Goal: Task Accomplishment & Management: Complete application form

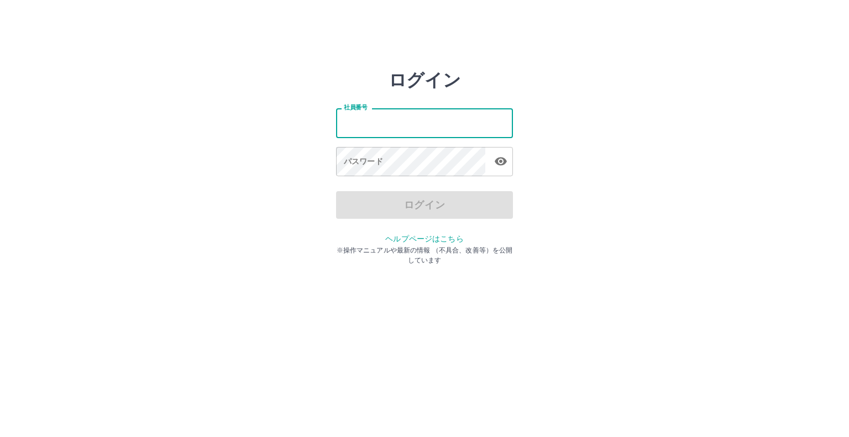
click at [361, 123] on input "社員番号" at bounding box center [424, 122] width 177 height 29
type input "*******"
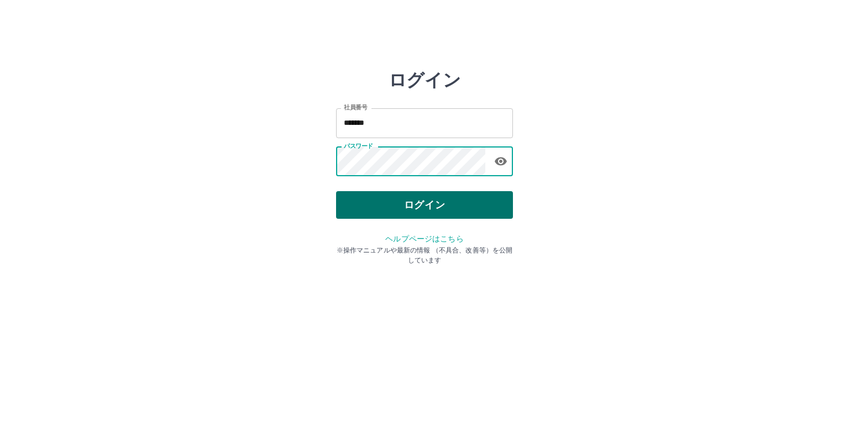
click at [416, 215] on button "ログイン" at bounding box center [424, 205] width 177 height 28
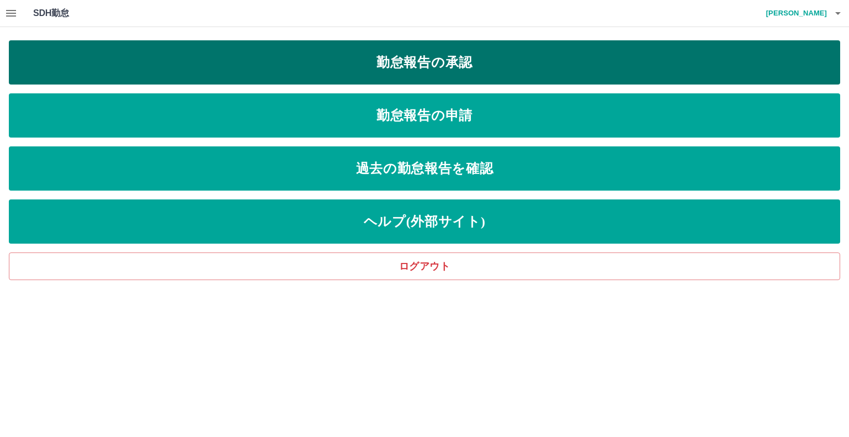
click at [418, 62] on link "勤怠報告の承認" at bounding box center [425, 62] width 832 height 44
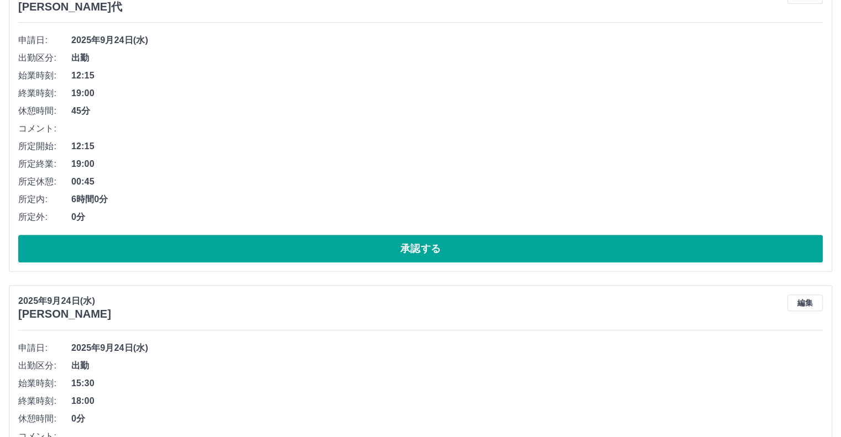
scroll to position [487, 0]
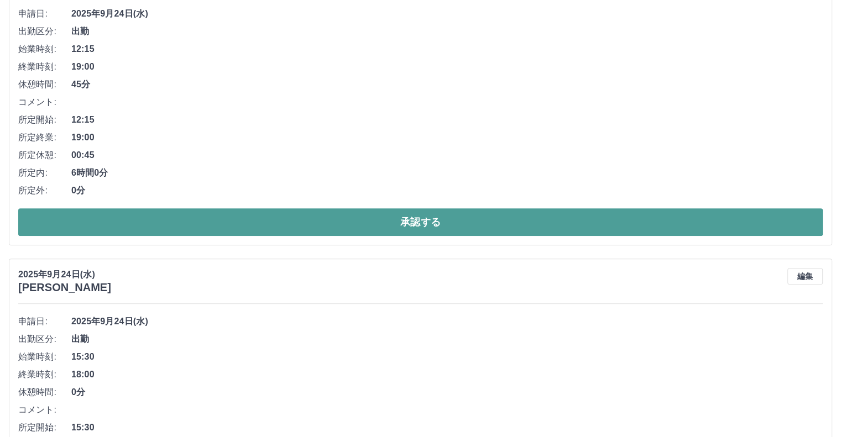
click at [571, 226] on button "承認する" at bounding box center [420, 222] width 805 height 28
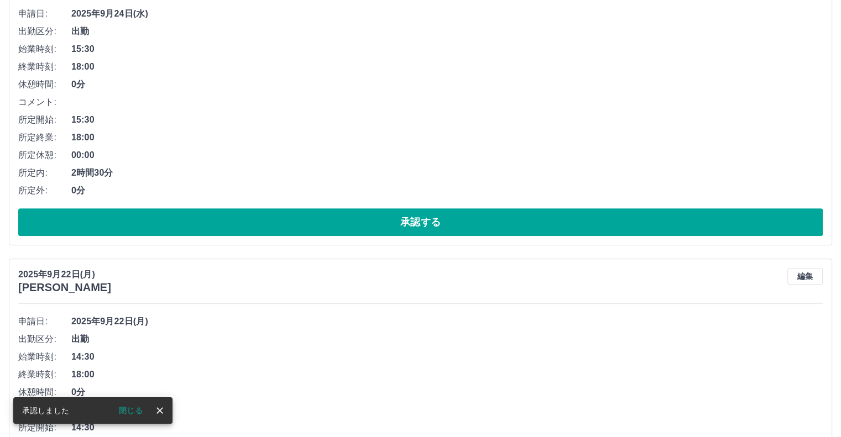
scroll to position [179, 0]
click at [550, 274] on div "2025年9月24日(水) 小川　尚美 編集" at bounding box center [420, 281] width 805 height 26
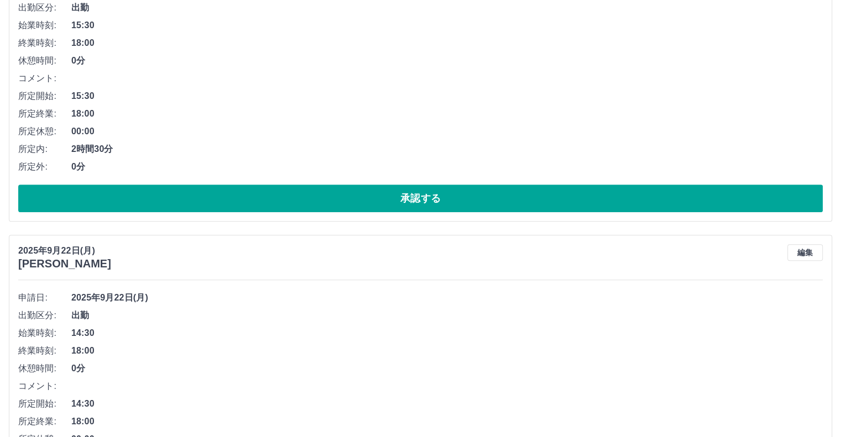
scroll to position [511, 0]
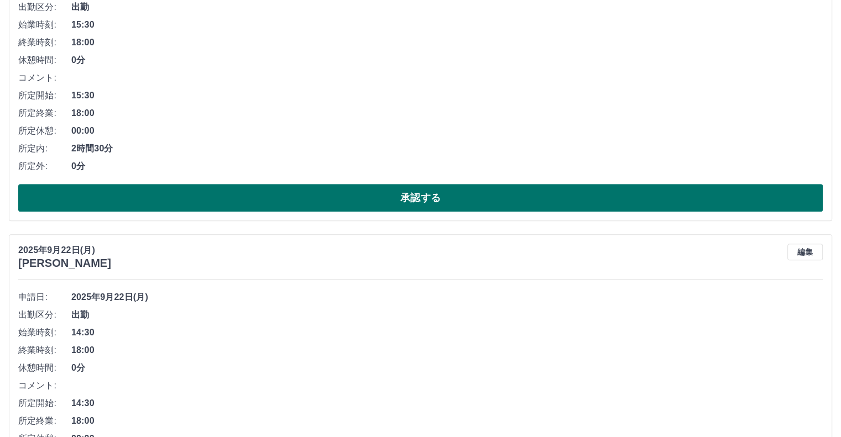
click at [471, 207] on button "承認する" at bounding box center [420, 198] width 805 height 28
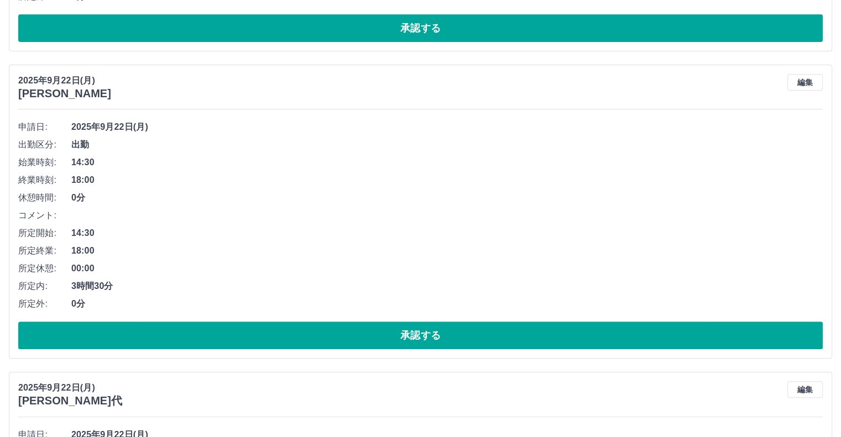
scroll to position [380, 0]
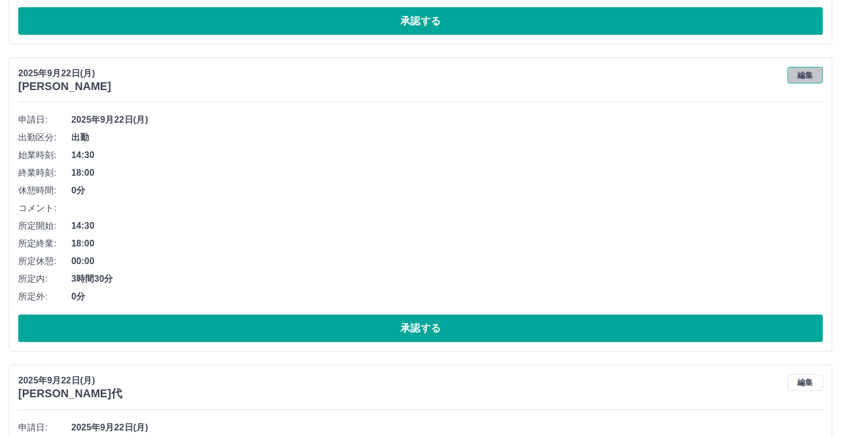
click at [814, 73] on button "編集" at bounding box center [805, 75] width 35 height 17
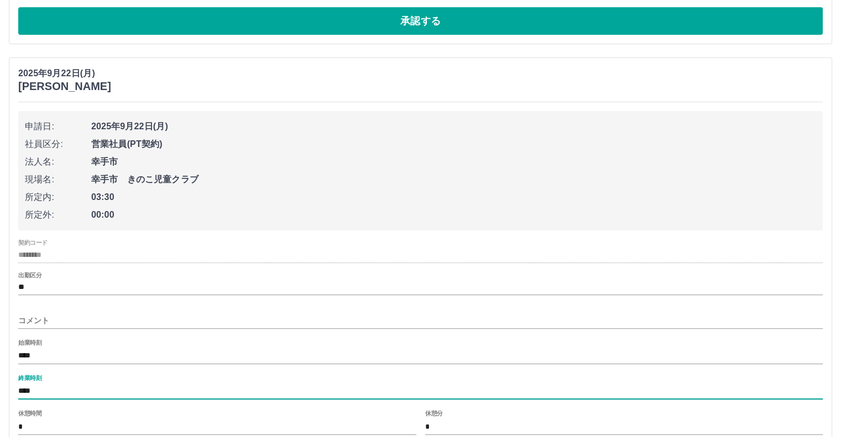
click at [34, 392] on input "****" at bounding box center [420, 392] width 805 height 16
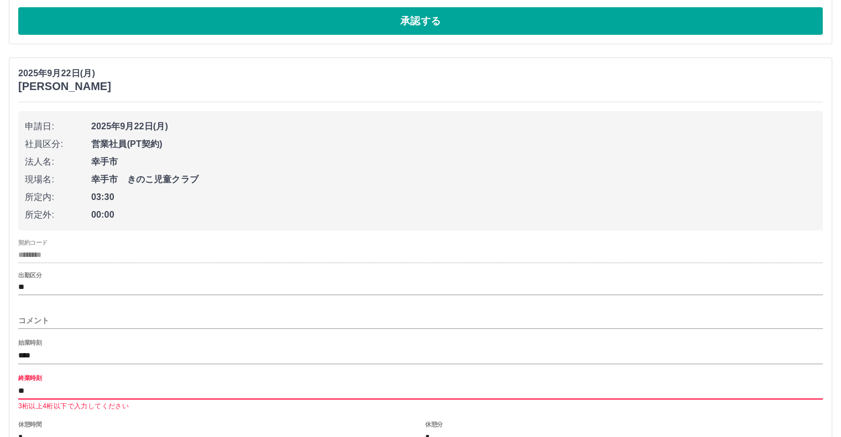
type input "*"
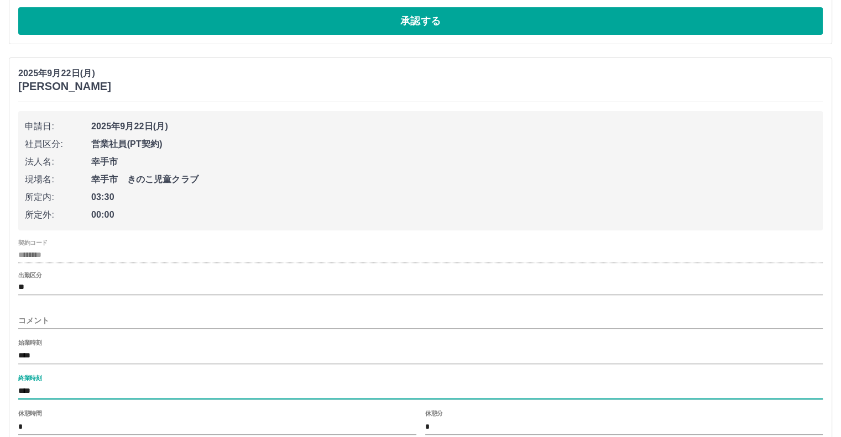
type input "****"
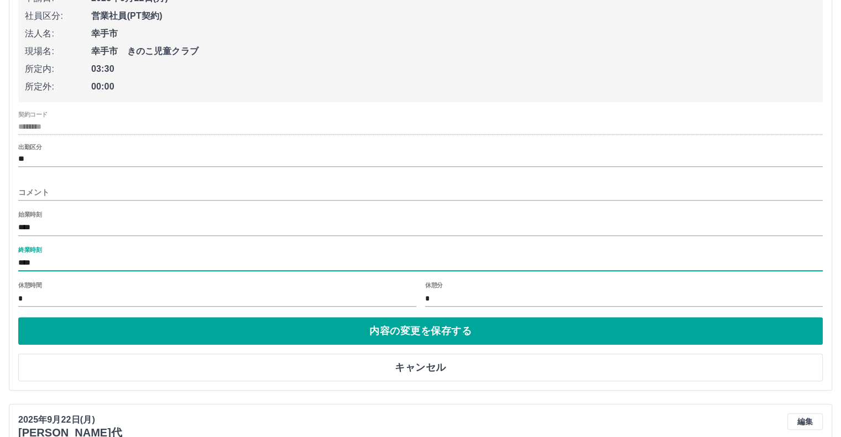
scroll to position [513, 0]
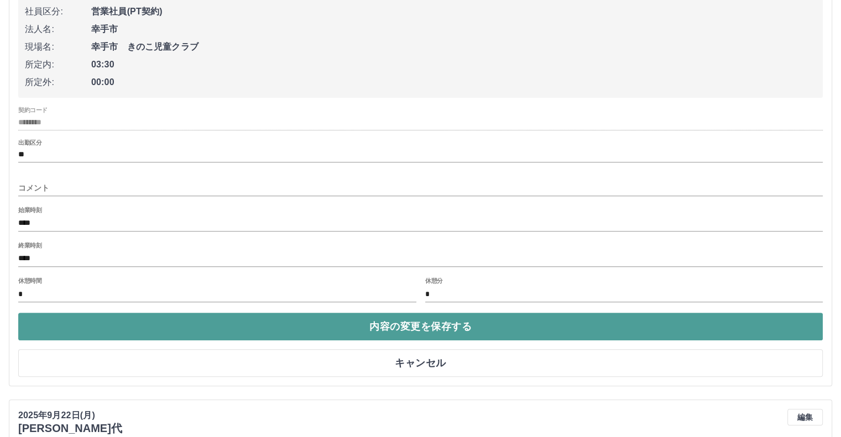
click at [462, 326] on button "内容の変更を保存する" at bounding box center [420, 327] width 805 height 28
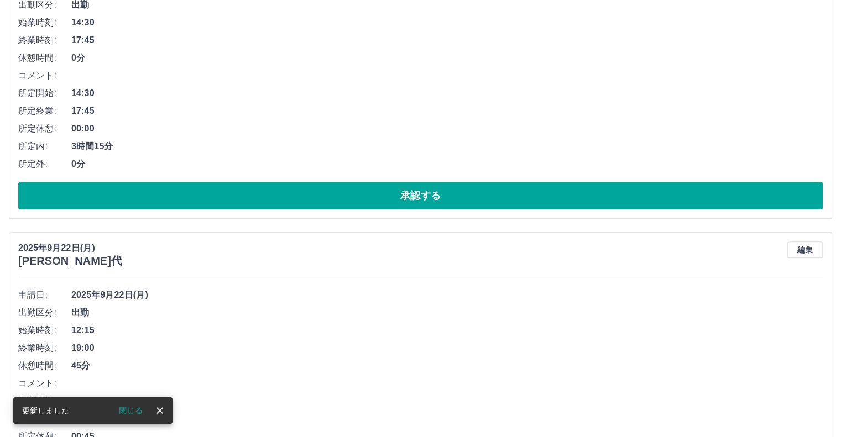
click at [364, 271] on div "2025年9月22日(月) 大元　二三代 編集 申請日: 2025年9月22日(月) 出勤区分: 出勤 始業時刻: 12:15 終業時刻: 19:00 休憩時…" at bounding box center [420, 379] width 823 height 294
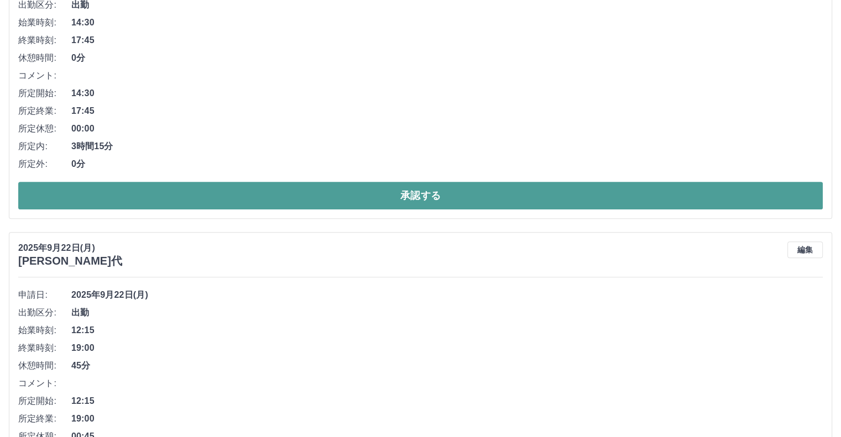
click at [423, 193] on button "承認する" at bounding box center [420, 196] width 805 height 28
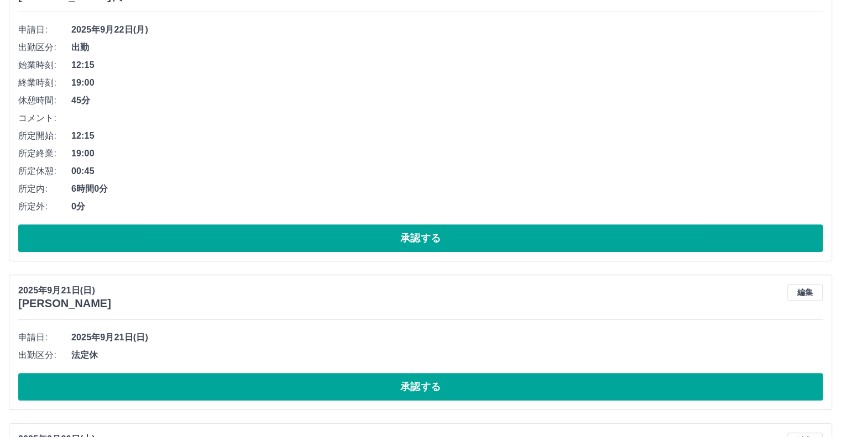
scroll to position [493, 0]
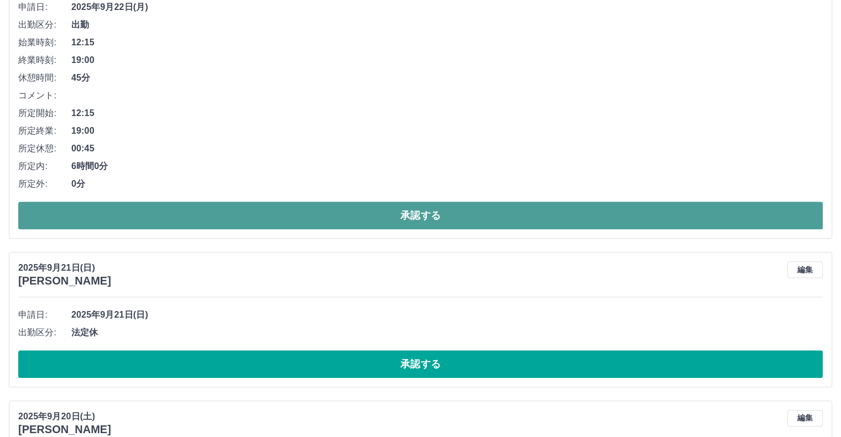
click at [419, 212] on button "承認する" at bounding box center [420, 216] width 805 height 28
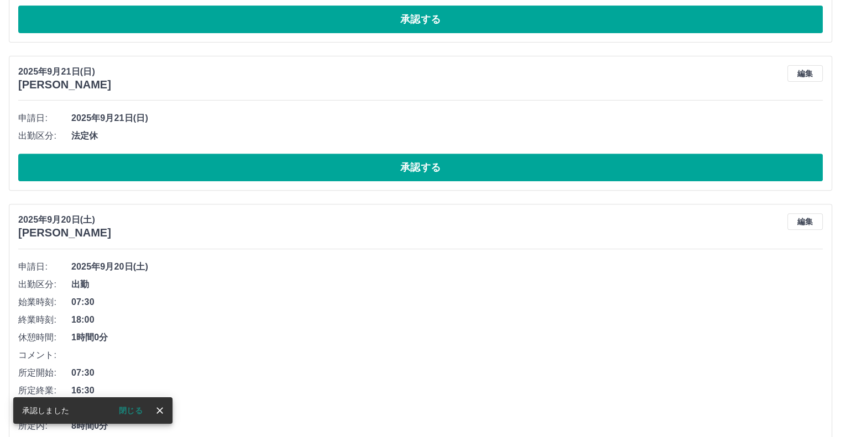
scroll to position [385, 0]
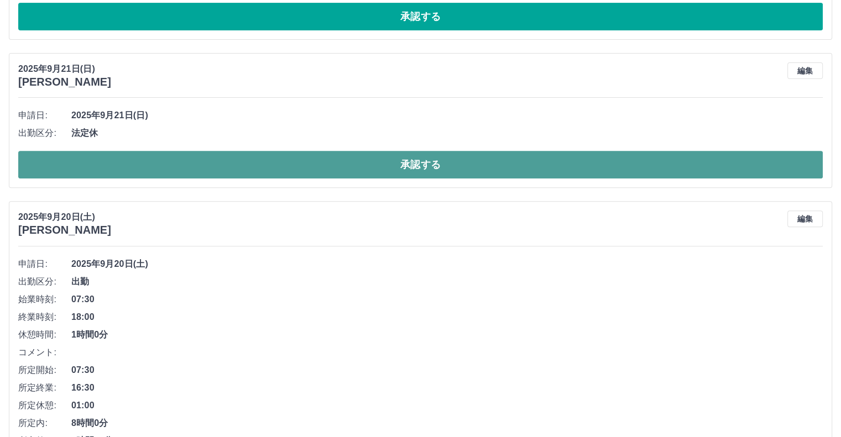
click at [469, 159] on button "承認する" at bounding box center [420, 165] width 805 height 28
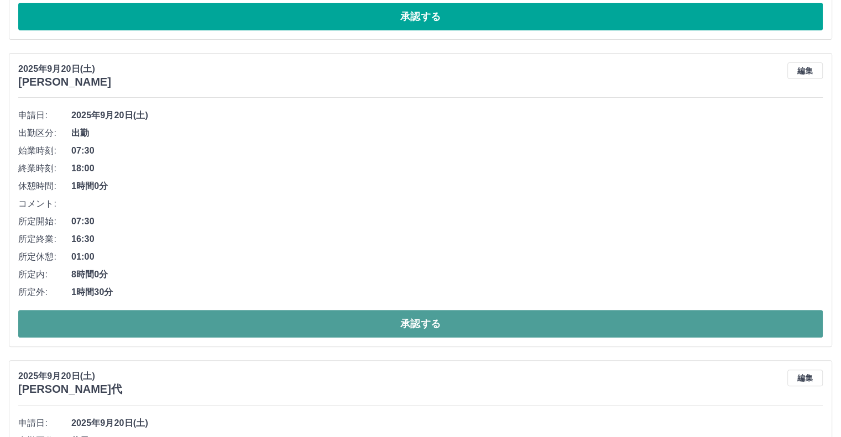
click at [376, 322] on button "承認する" at bounding box center [420, 324] width 805 height 28
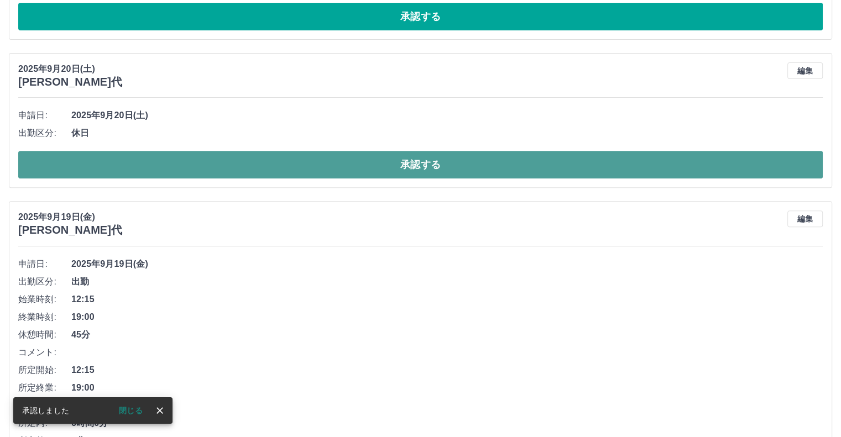
click at [325, 170] on button "承認する" at bounding box center [420, 165] width 805 height 28
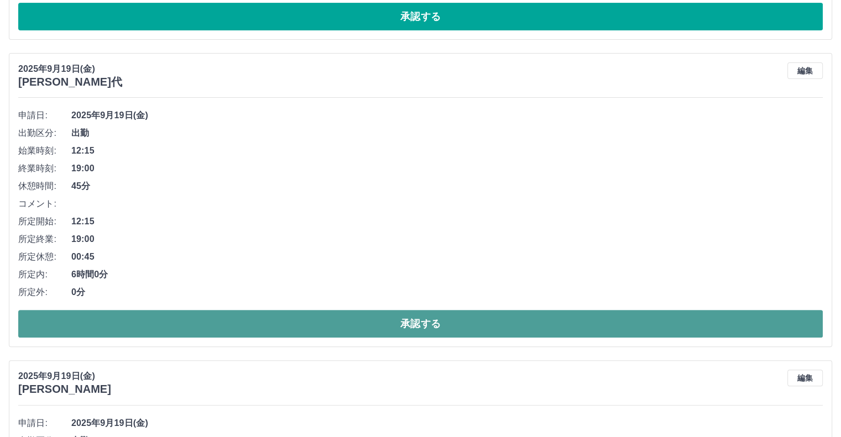
click at [370, 325] on button "承認する" at bounding box center [420, 324] width 805 height 28
click at [363, 322] on button "承認する" at bounding box center [420, 324] width 805 height 28
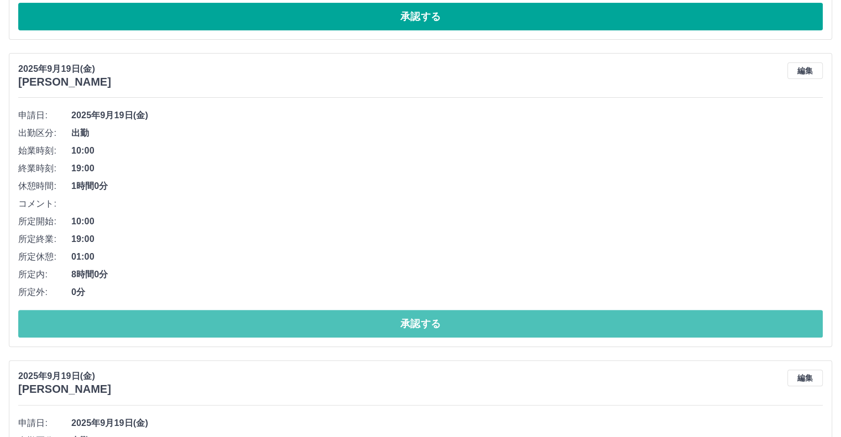
click at [363, 322] on button "承認する" at bounding box center [420, 324] width 805 height 28
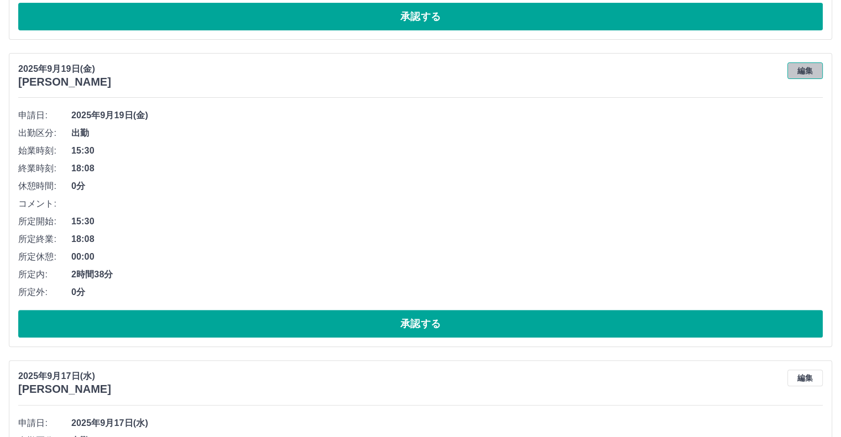
click at [811, 68] on button "編集" at bounding box center [805, 70] width 35 height 17
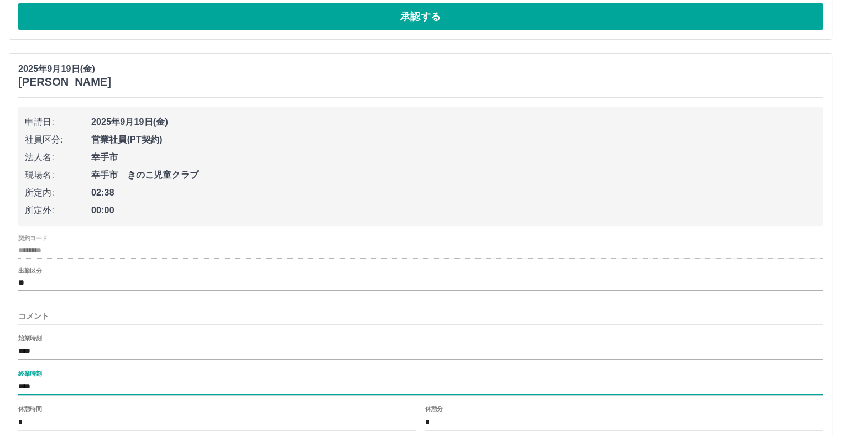
click at [42, 387] on input "****" at bounding box center [420, 387] width 805 height 16
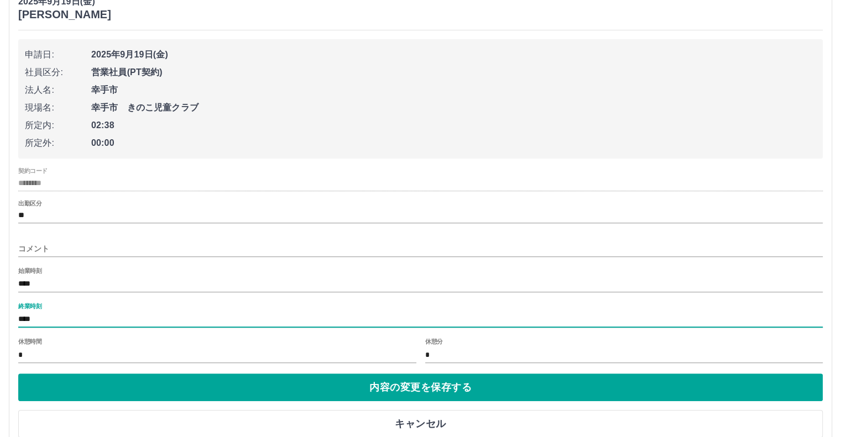
scroll to position [473, 0]
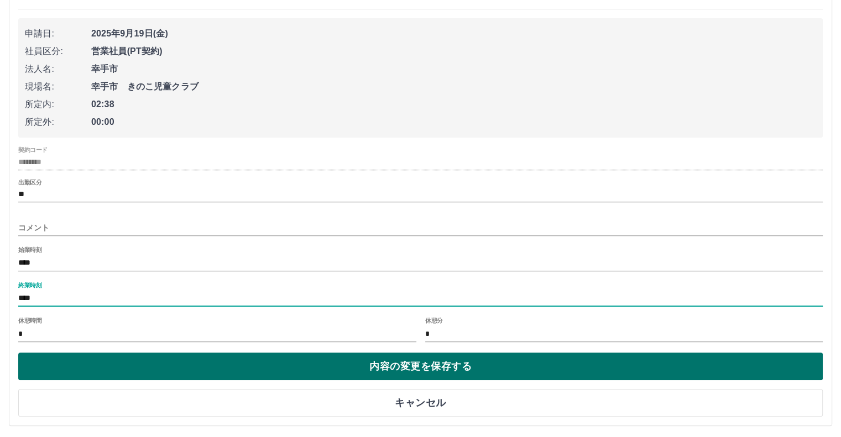
type input "****"
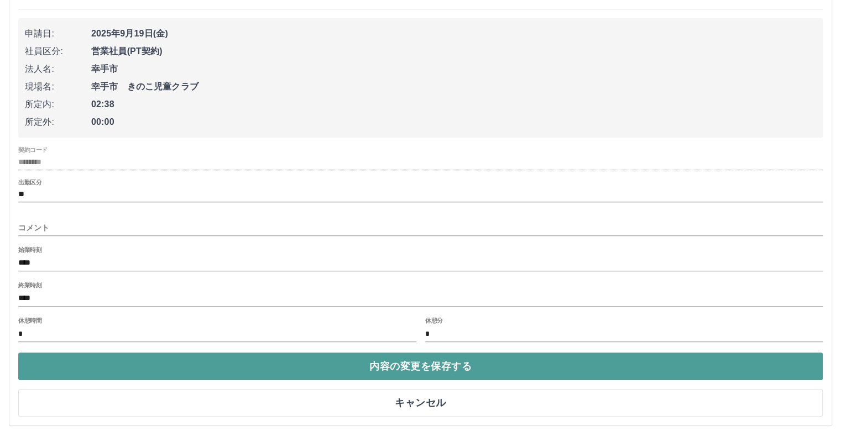
click at [394, 367] on button "内容の変更を保存する" at bounding box center [420, 367] width 805 height 28
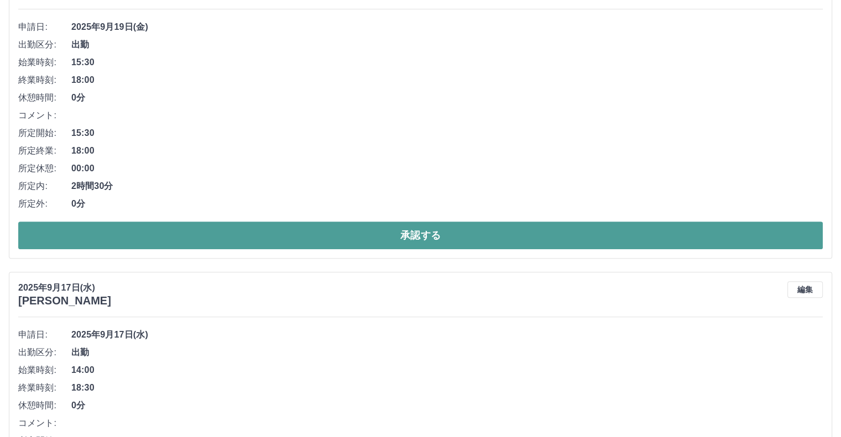
click at [403, 237] on button "承認する" at bounding box center [420, 236] width 805 height 28
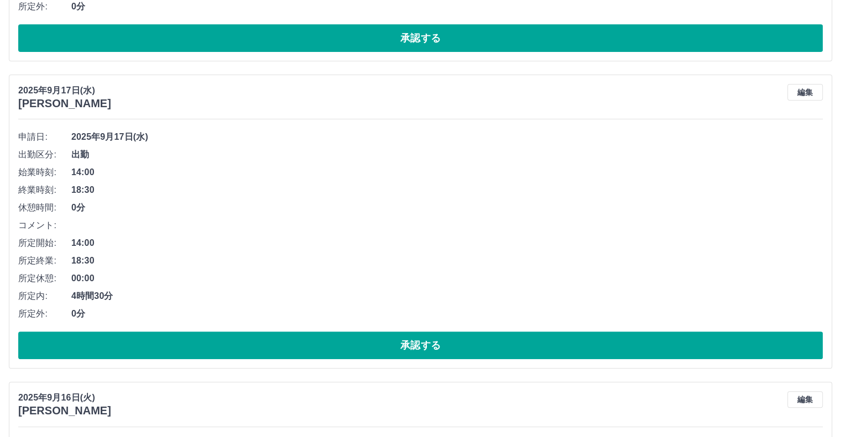
scroll to position [365, 0]
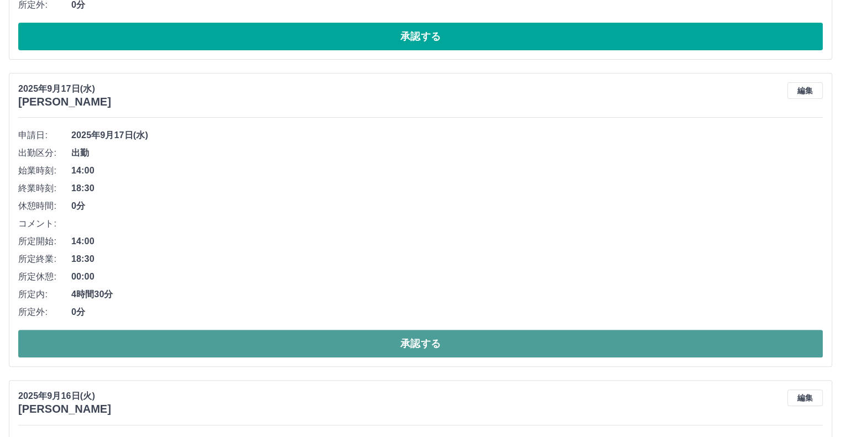
click at [434, 345] on button "承認する" at bounding box center [420, 344] width 805 height 28
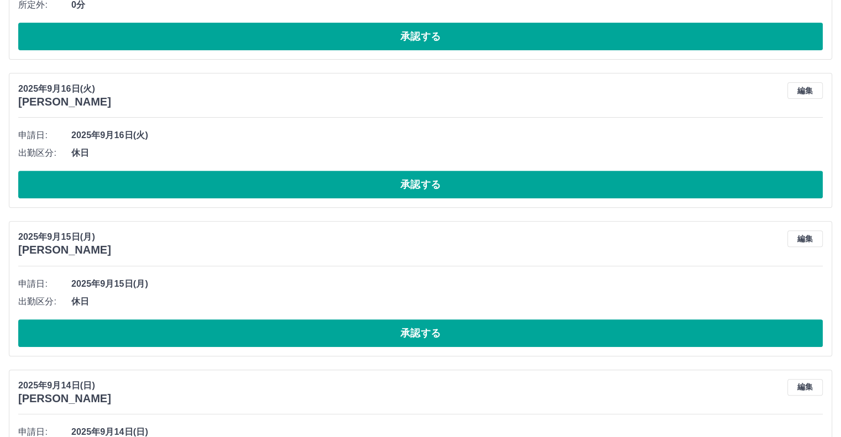
scroll to position [0, 0]
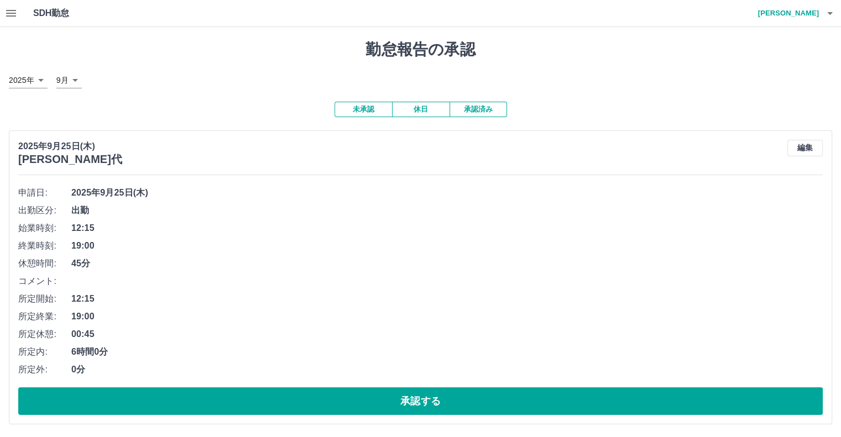
click at [483, 110] on button "承認済み" at bounding box center [479, 109] width 58 height 15
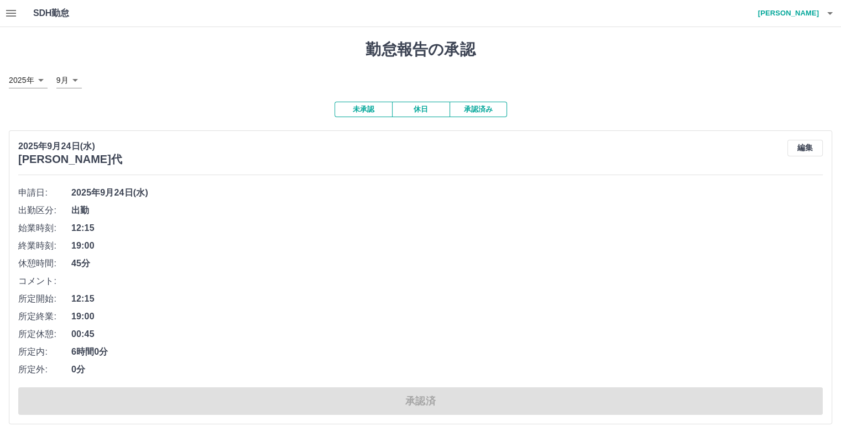
click at [364, 110] on button "未承認" at bounding box center [364, 109] width 58 height 15
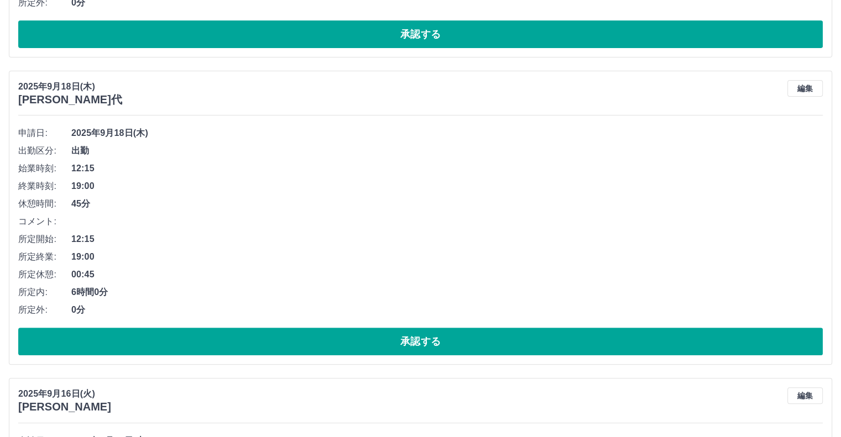
scroll to position [376, 0]
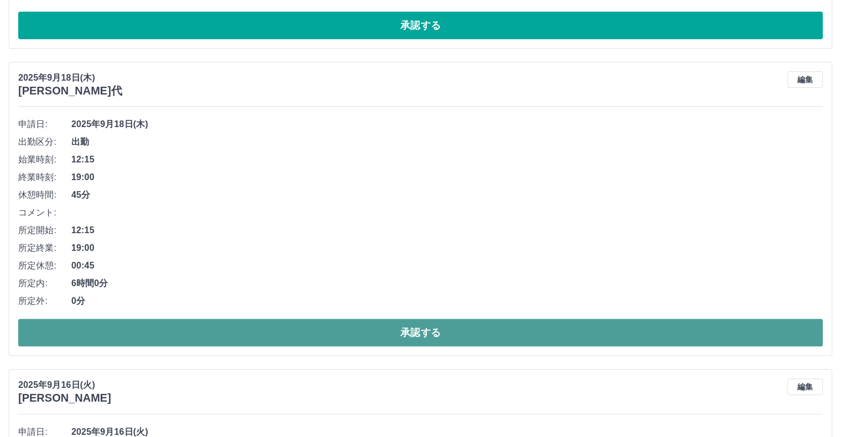
click at [486, 331] on button "承認する" at bounding box center [420, 333] width 805 height 28
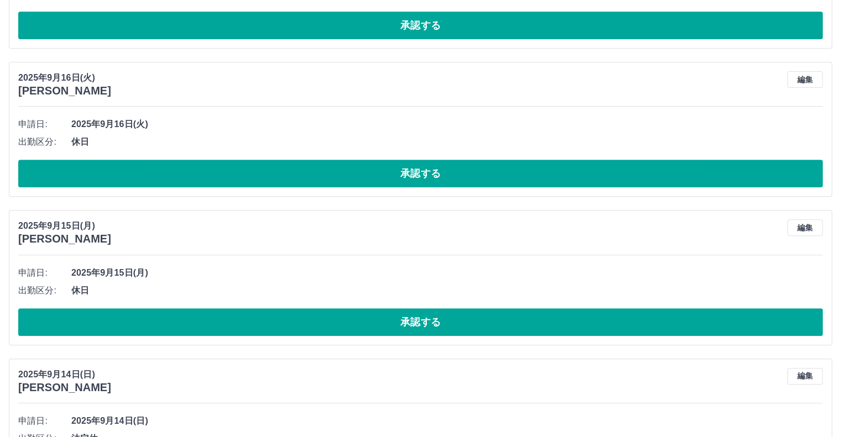
scroll to position [0, 0]
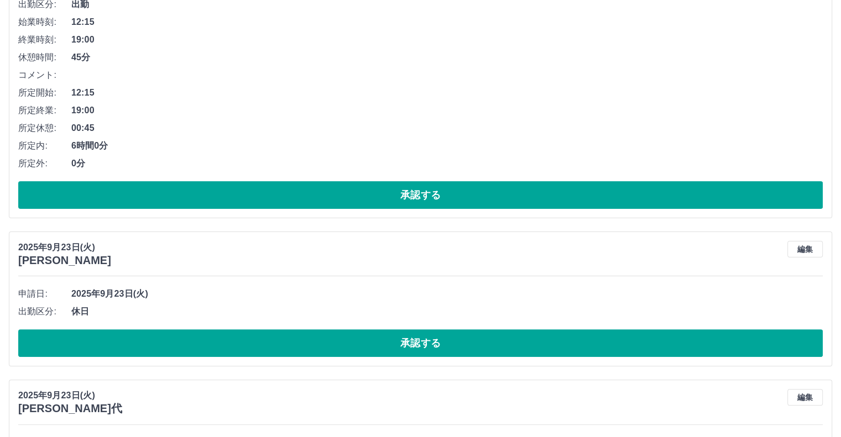
scroll to position [236, 0]
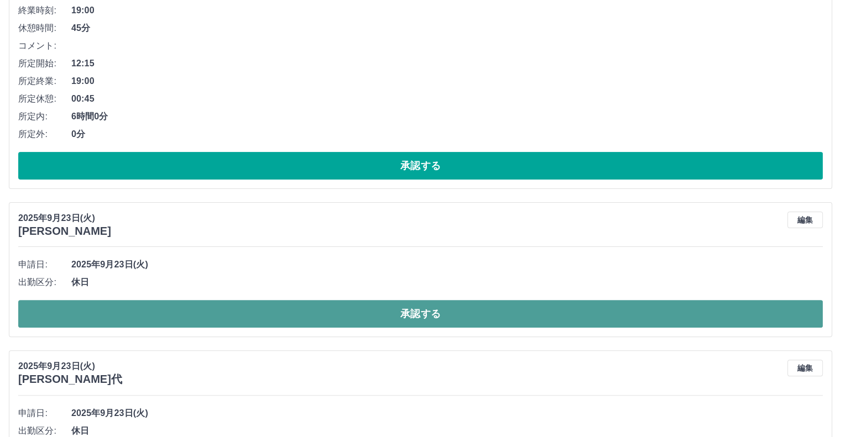
click at [428, 320] on button "承認する" at bounding box center [420, 314] width 805 height 28
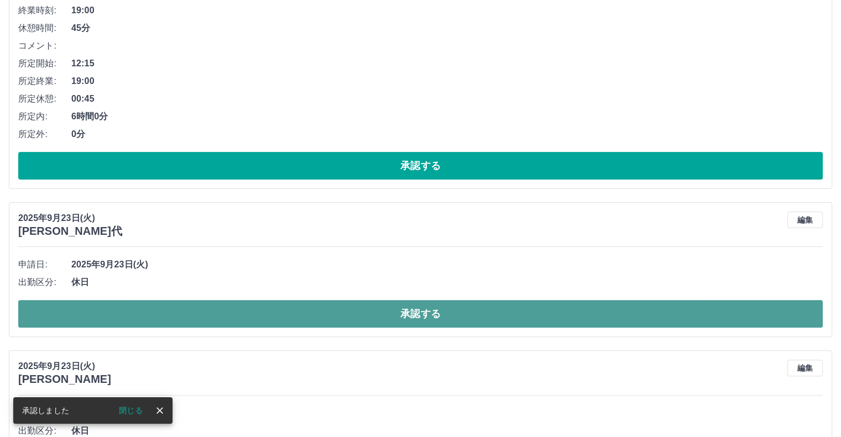
click at [404, 324] on button "承認する" at bounding box center [420, 314] width 805 height 28
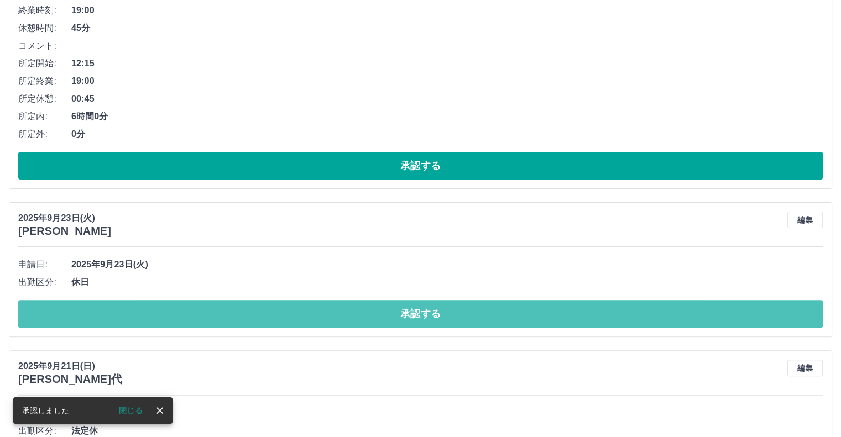
click at [404, 324] on button "承認する" at bounding box center [420, 314] width 805 height 28
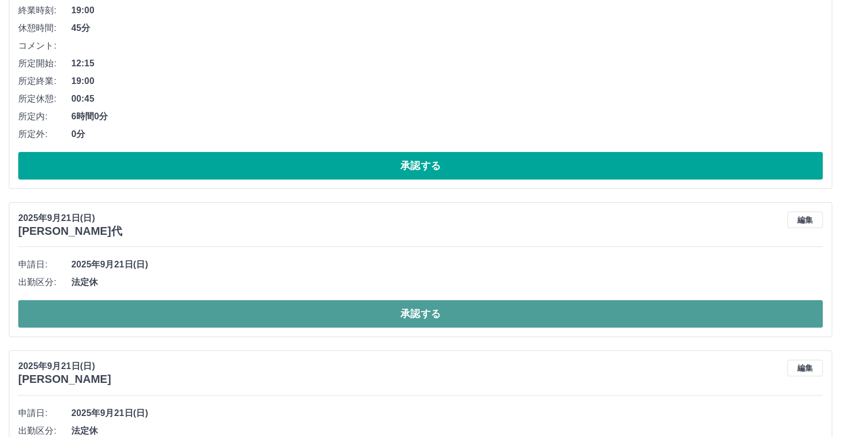
click at [379, 316] on button "承認する" at bounding box center [420, 314] width 805 height 28
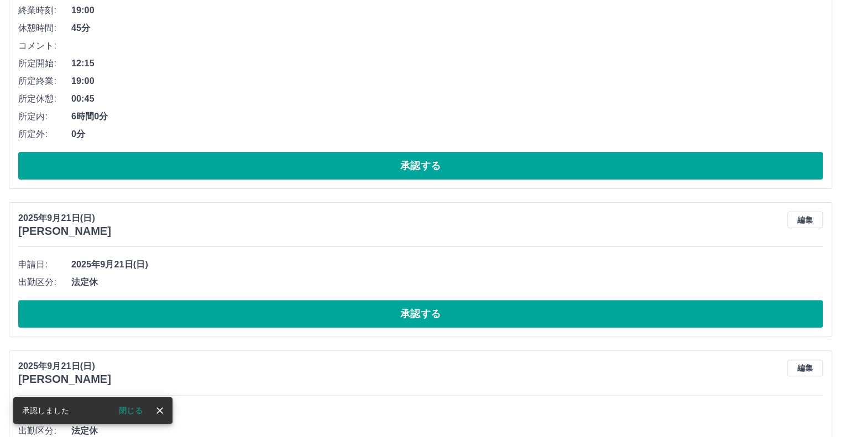
click at [379, 316] on button "承認する" at bounding box center [420, 314] width 805 height 28
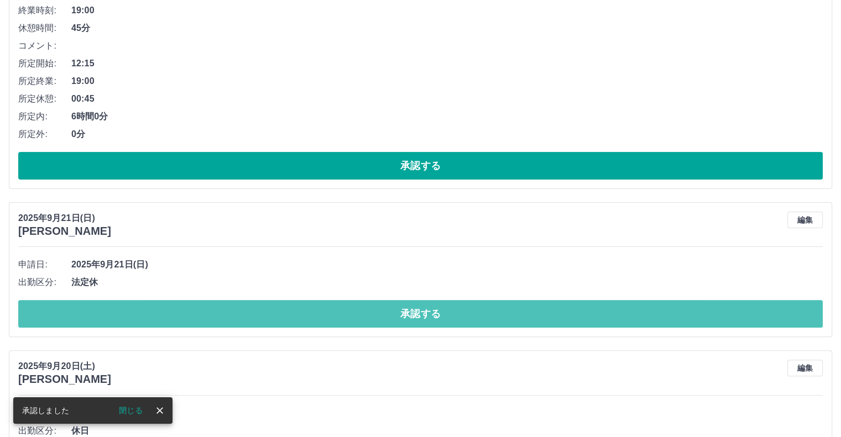
click at [379, 316] on button "承認する" at bounding box center [420, 314] width 805 height 28
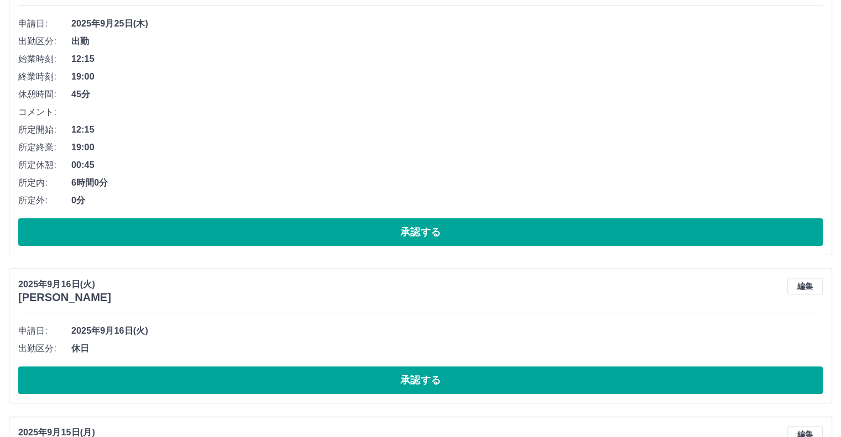
scroll to position [0, 0]
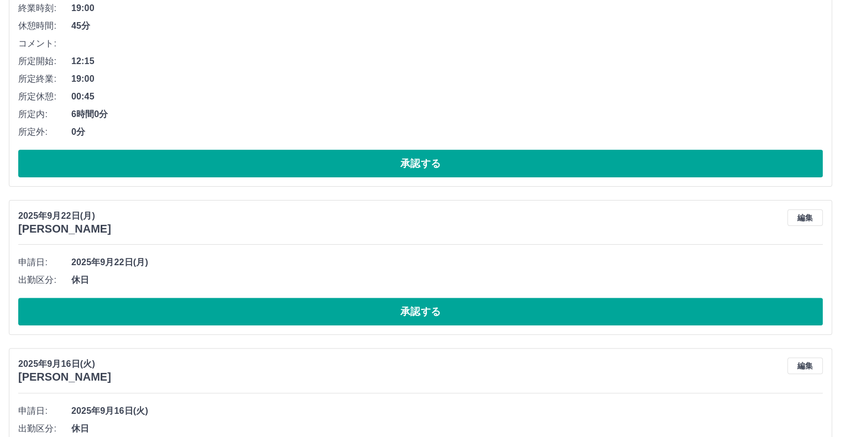
scroll to position [243, 0]
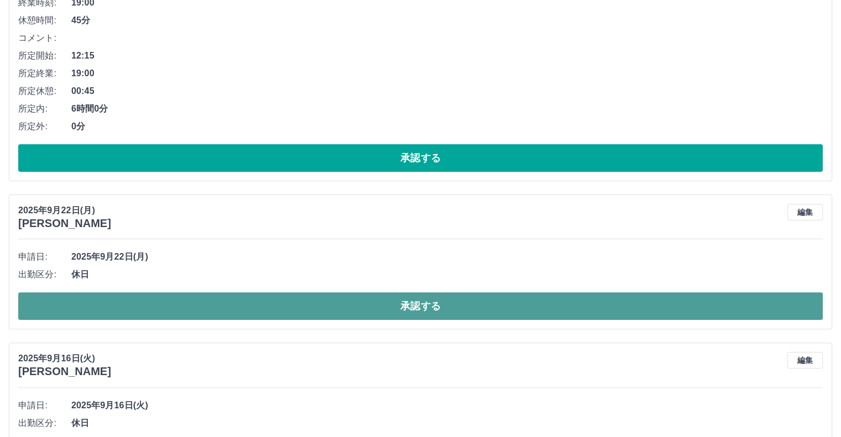
click at [515, 310] on button "承認する" at bounding box center [420, 307] width 805 height 28
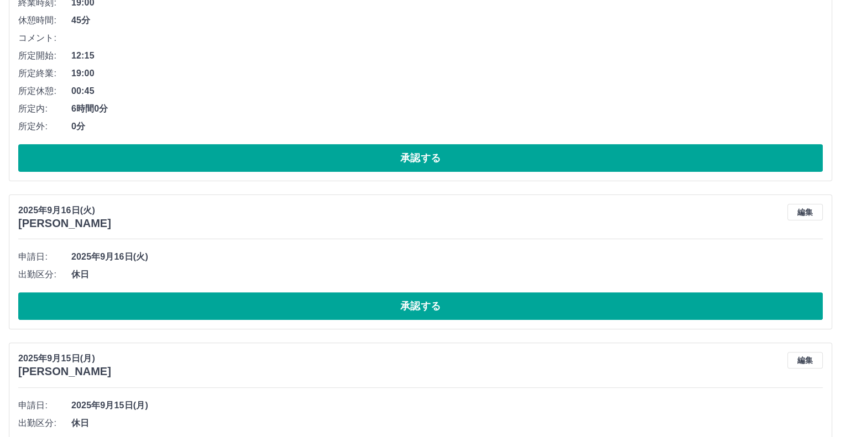
scroll to position [0, 0]
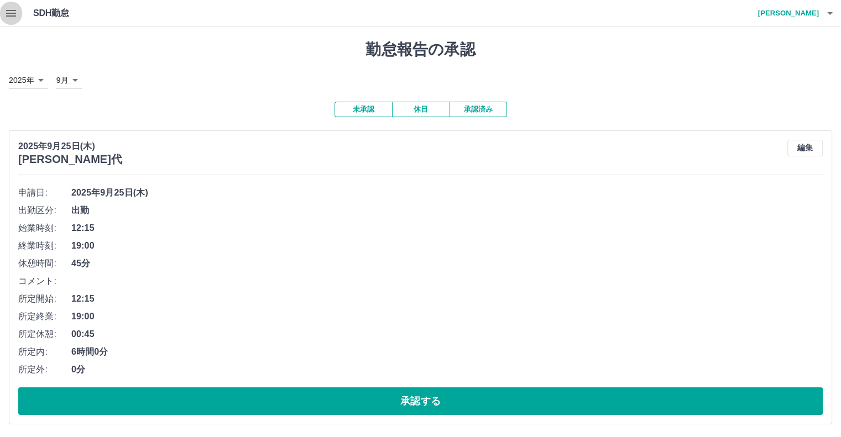
click at [8, 15] on icon "button" at bounding box center [10, 13] width 13 height 13
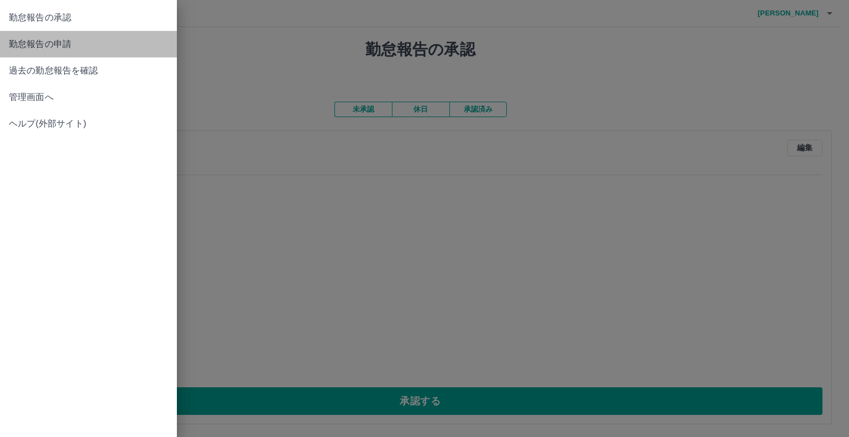
click at [29, 48] on span "勤怠報告の申請" at bounding box center [88, 44] width 159 height 13
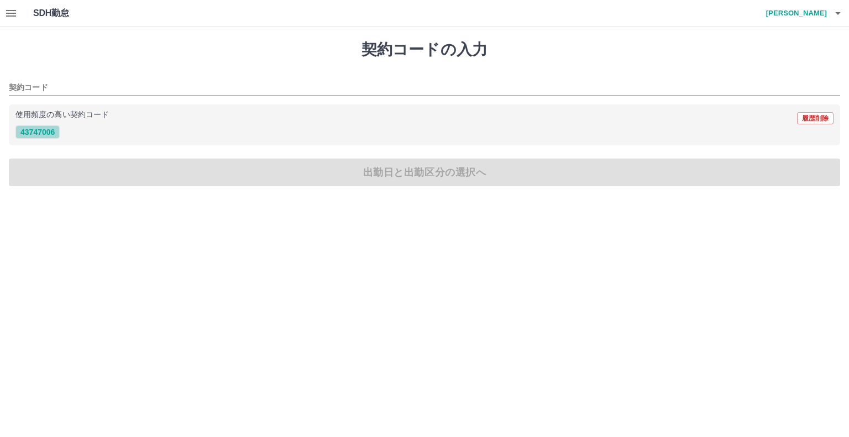
click at [35, 133] on button "43747006" at bounding box center [37, 132] width 44 height 13
type input "********"
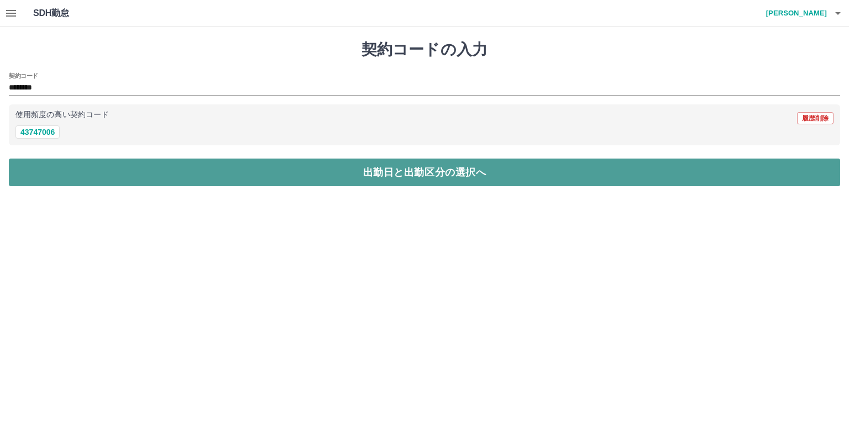
click at [168, 171] on button "出勤日と出勤区分の選択へ" at bounding box center [425, 173] width 832 height 28
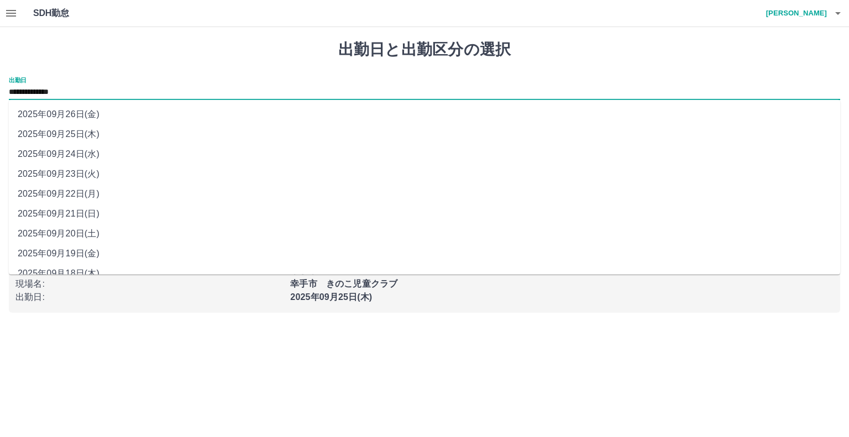
click at [87, 90] on input "**********" at bounding box center [425, 93] width 832 height 14
click at [84, 192] on li "2025年09月22日(月)" at bounding box center [425, 194] width 832 height 20
type input "**********"
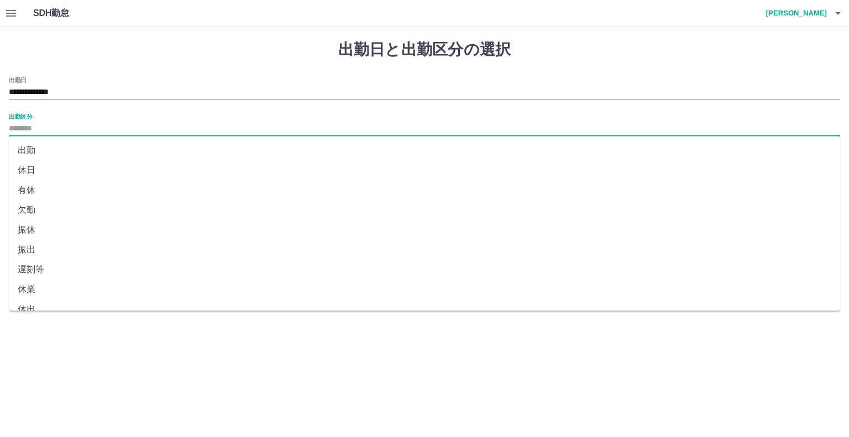
click at [48, 126] on input "出勤区分" at bounding box center [425, 129] width 832 height 14
click at [34, 148] on li "出勤" at bounding box center [425, 150] width 832 height 20
type input "**"
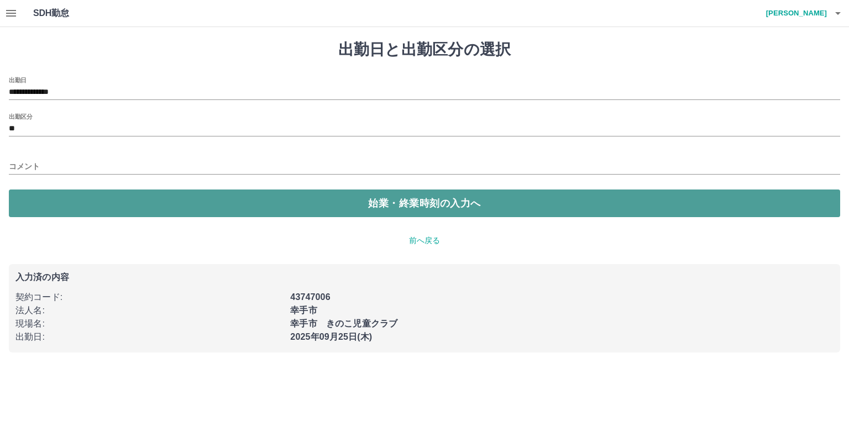
click at [119, 203] on button "始業・終業時刻の入力へ" at bounding box center [425, 204] width 832 height 28
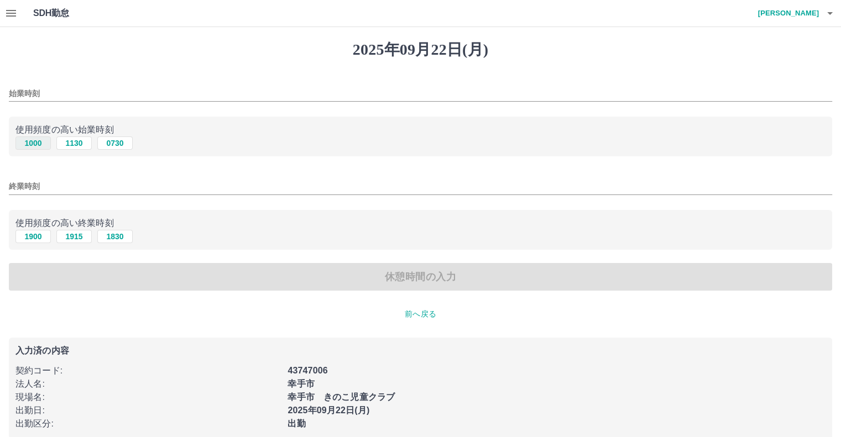
click at [35, 140] on button "1000" at bounding box center [32, 143] width 35 height 13
type input "****"
click at [32, 239] on button "1900" at bounding box center [32, 236] width 35 height 13
type input "****"
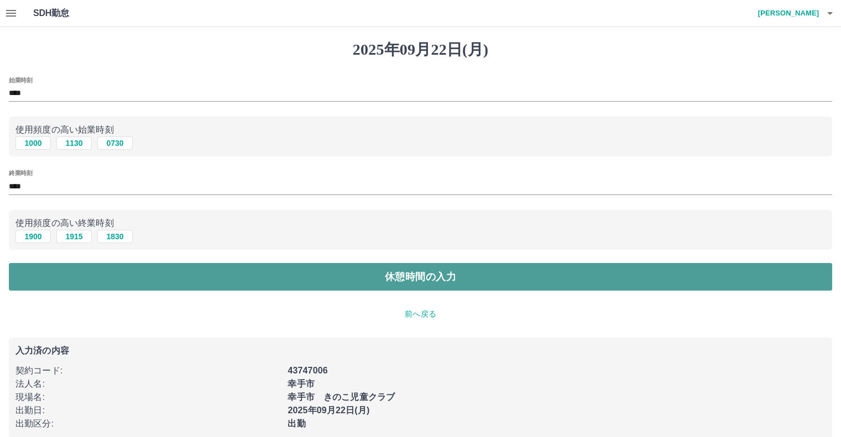
click at [158, 280] on button "休憩時間の入力" at bounding box center [420, 277] width 823 height 28
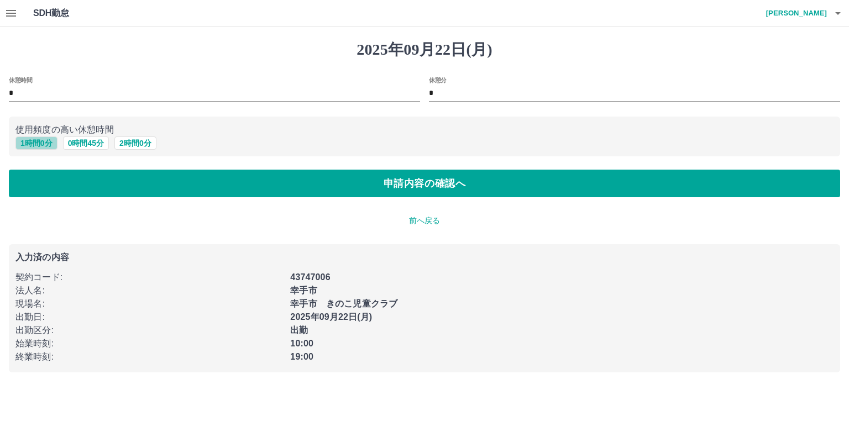
click at [44, 145] on button "1 時間 0 分" at bounding box center [36, 143] width 42 height 13
type input "*"
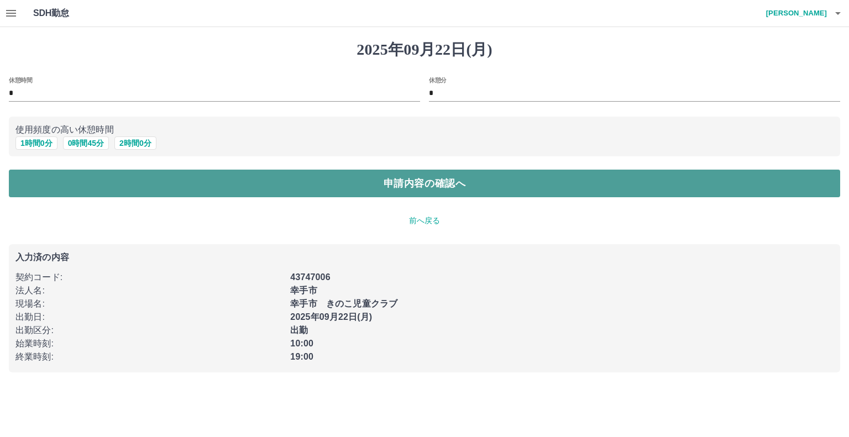
click at [86, 182] on button "申請内容の確認へ" at bounding box center [425, 184] width 832 height 28
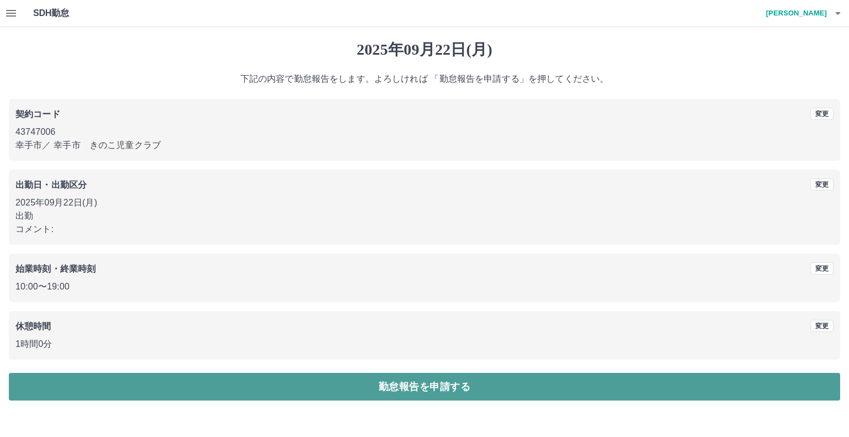
click at [352, 387] on button "勤怠報告を申請する" at bounding box center [425, 387] width 832 height 28
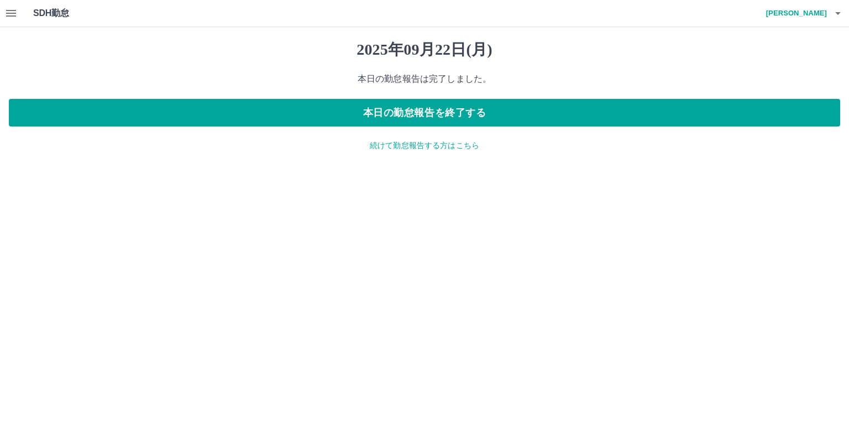
click at [452, 148] on p "続けて勤怠報告する方はこちら" at bounding box center [425, 146] width 832 height 12
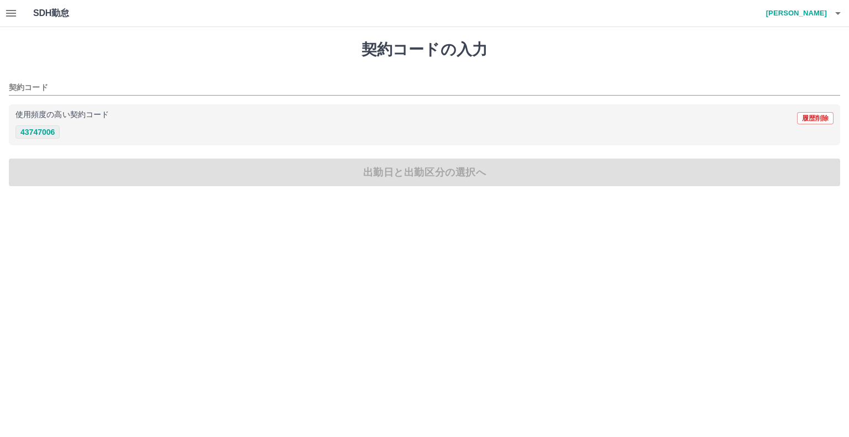
click at [52, 132] on button "43747006" at bounding box center [37, 132] width 44 height 13
type input "********"
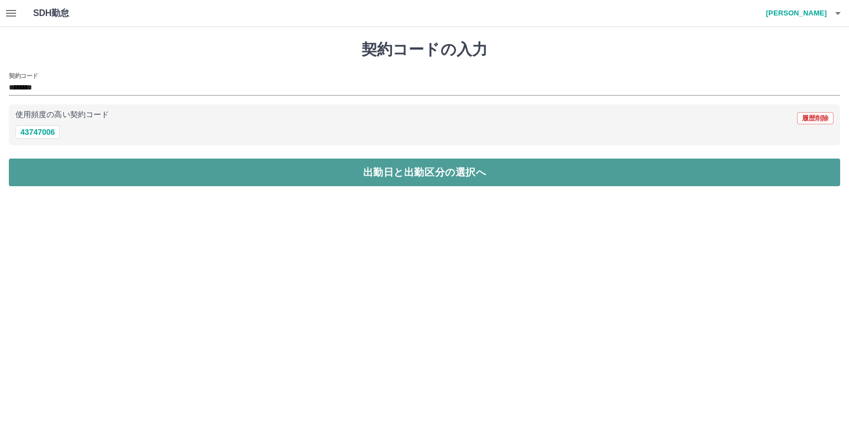
click at [118, 171] on button "出勤日と出勤区分の選択へ" at bounding box center [425, 173] width 832 height 28
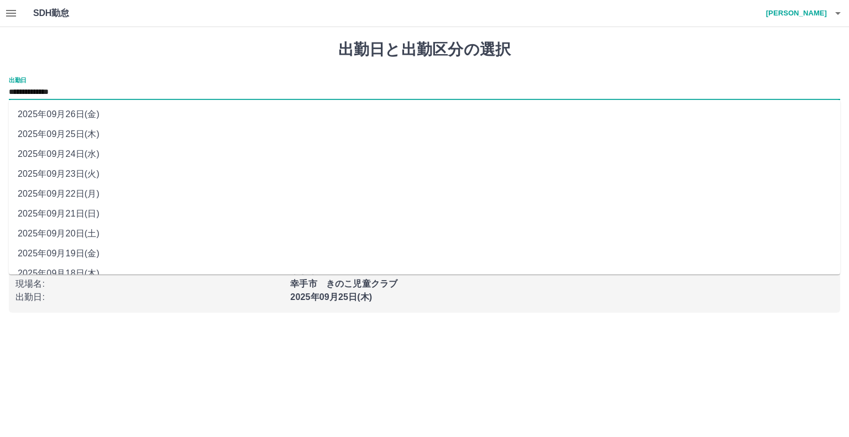
click at [87, 91] on input "**********" at bounding box center [425, 93] width 832 height 14
click at [90, 171] on li "2025年09月23日(火)" at bounding box center [425, 174] width 832 height 20
type input "**********"
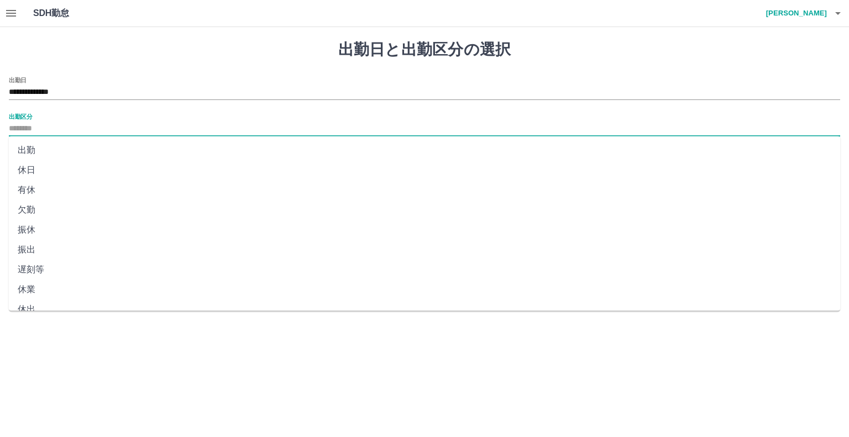
click at [52, 126] on input "出勤区分" at bounding box center [425, 129] width 832 height 14
click at [32, 168] on li "休日" at bounding box center [425, 170] width 832 height 20
type input "**"
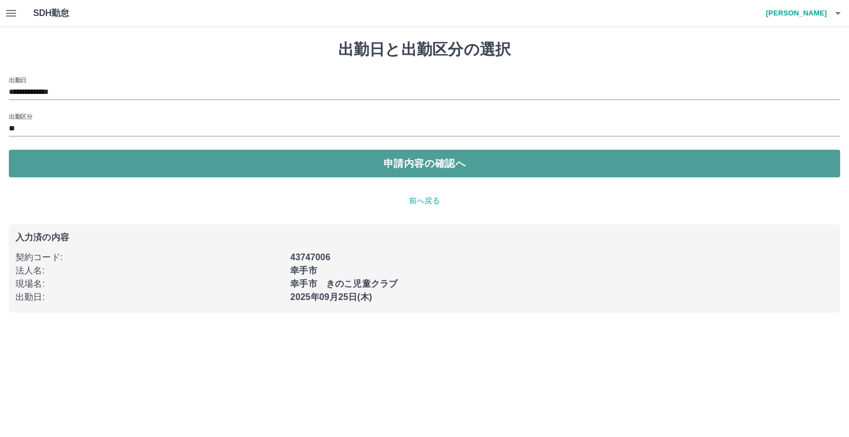
click at [48, 165] on button "申請内容の確認へ" at bounding box center [425, 164] width 832 height 28
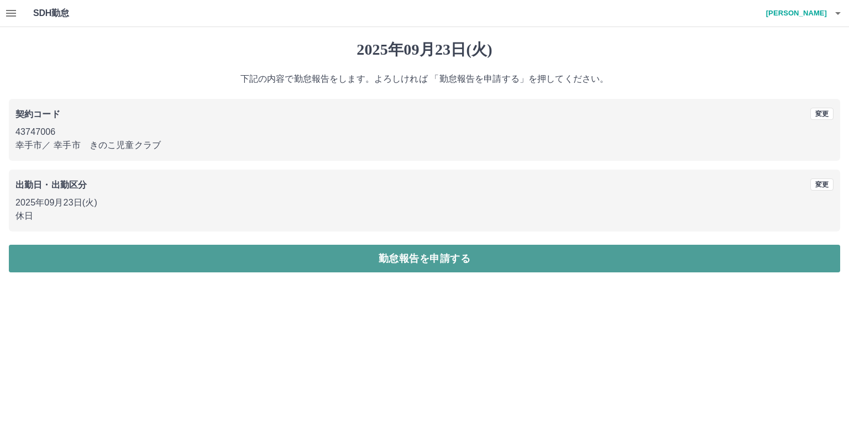
click at [366, 260] on button "勤怠報告を申請する" at bounding box center [425, 259] width 832 height 28
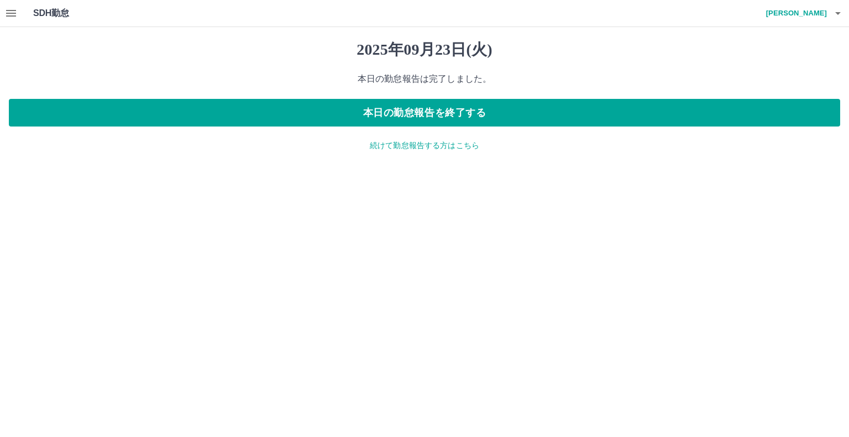
click at [419, 149] on p "続けて勤怠報告する方はこちら" at bounding box center [425, 146] width 832 height 12
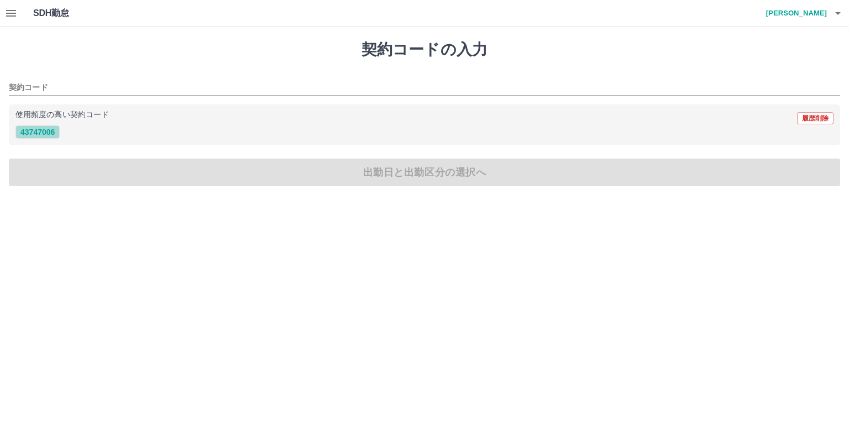
click at [44, 134] on button "43747006" at bounding box center [37, 132] width 44 height 13
type input "********"
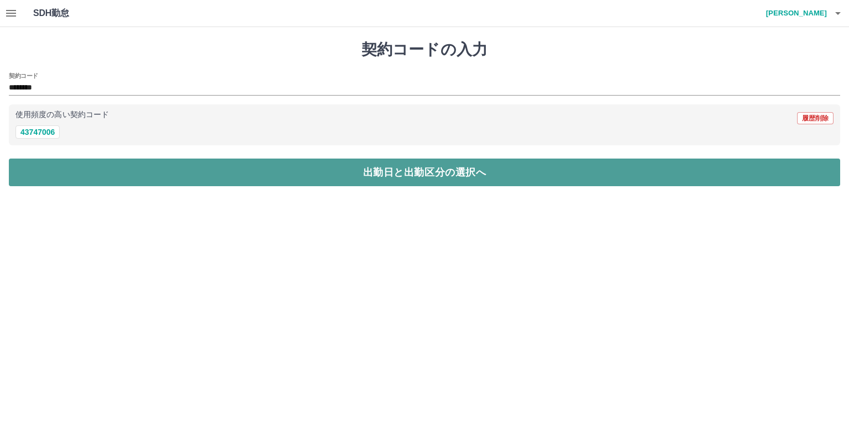
click at [84, 171] on button "出勤日と出勤区分の選択へ" at bounding box center [425, 173] width 832 height 28
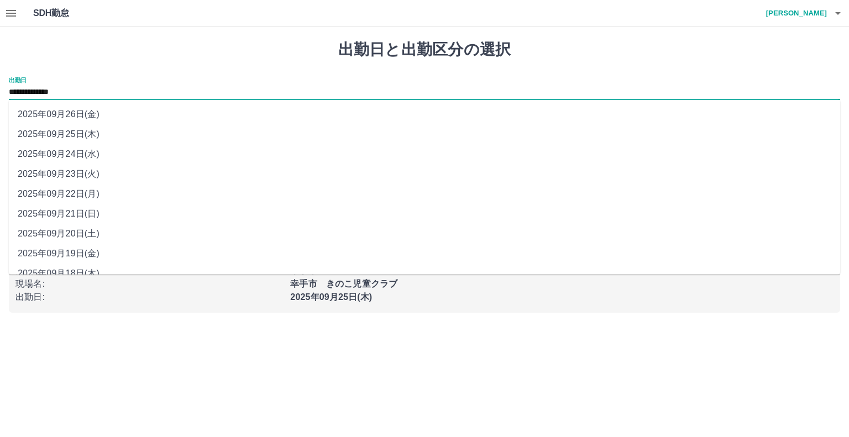
click at [82, 90] on input "**********" at bounding box center [425, 93] width 832 height 14
click at [82, 157] on li "2025年09月24日(水)" at bounding box center [425, 154] width 832 height 20
type input "**********"
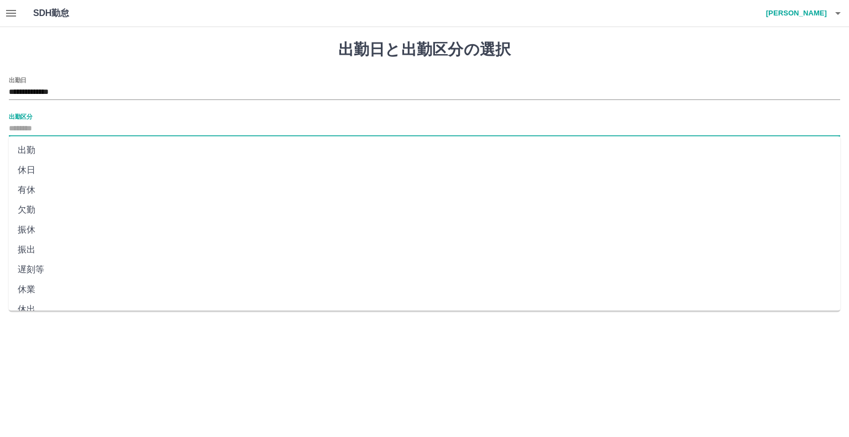
click at [39, 126] on input "出勤区分" at bounding box center [425, 129] width 832 height 14
click at [35, 153] on li "出勤" at bounding box center [425, 150] width 832 height 20
type input "**"
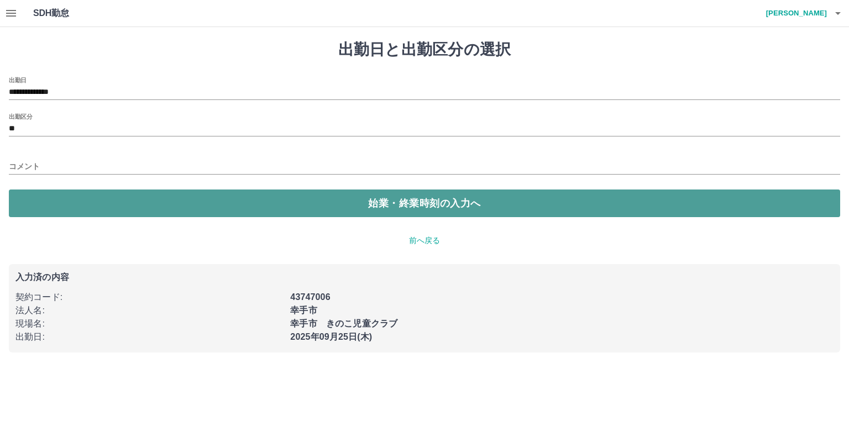
click at [51, 205] on button "始業・終業時刻の入力へ" at bounding box center [425, 204] width 832 height 28
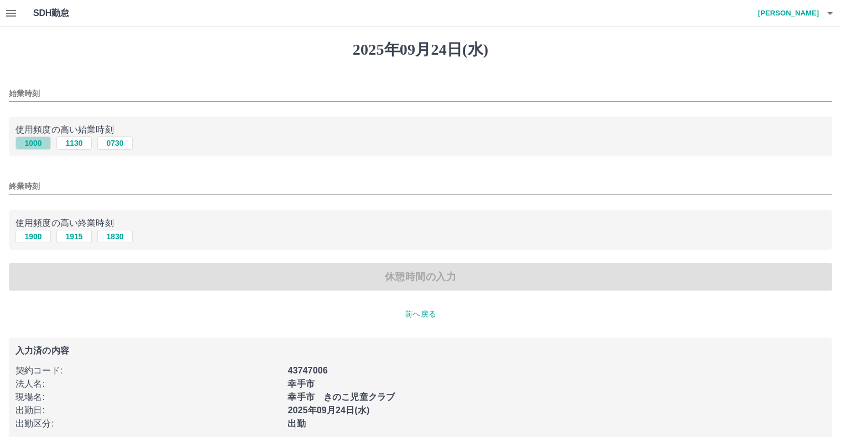
click at [33, 144] on button "1000" at bounding box center [32, 143] width 35 height 13
type input "****"
click at [35, 237] on button "1900" at bounding box center [32, 236] width 35 height 13
type input "****"
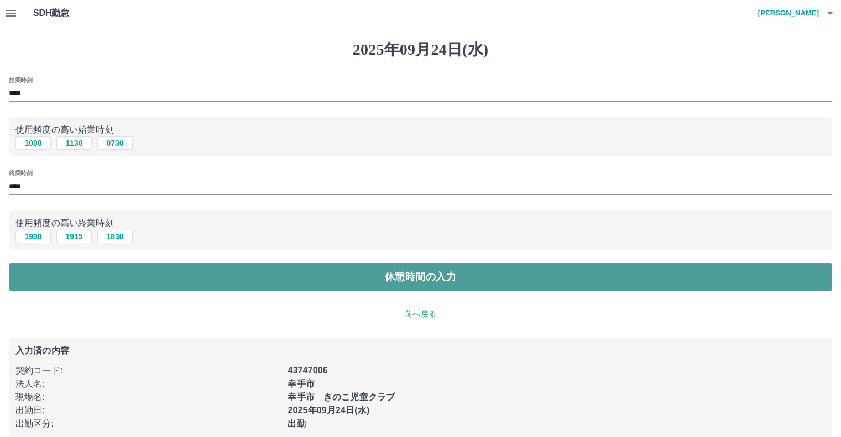
click at [172, 287] on button "休憩時間の入力" at bounding box center [420, 277] width 823 height 28
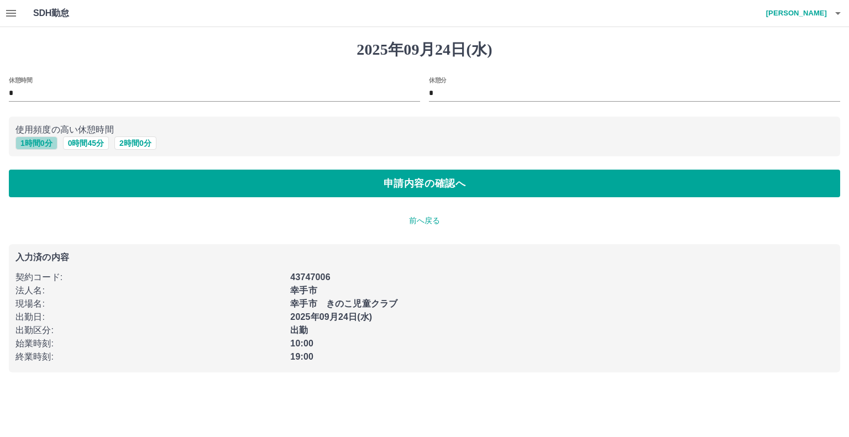
click at [48, 144] on button "1 時間 0 分" at bounding box center [36, 143] width 42 height 13
type input "*"
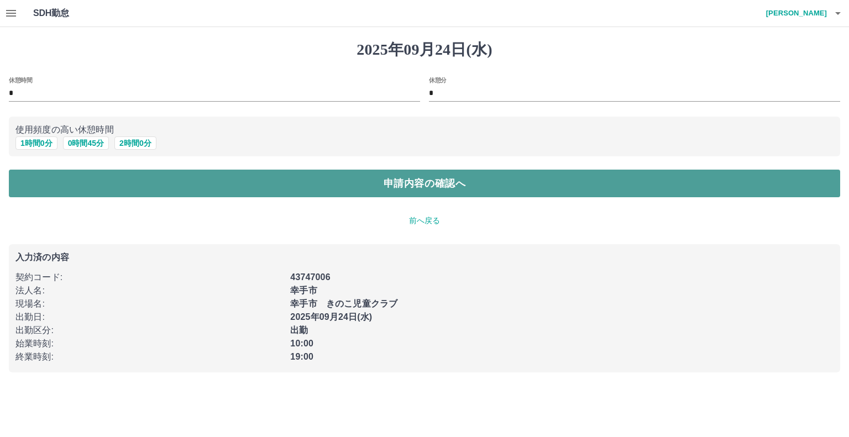
click at [88, 188] on button "申請内容の確認へ" at bounding box center [425, 184] width 832 height 28
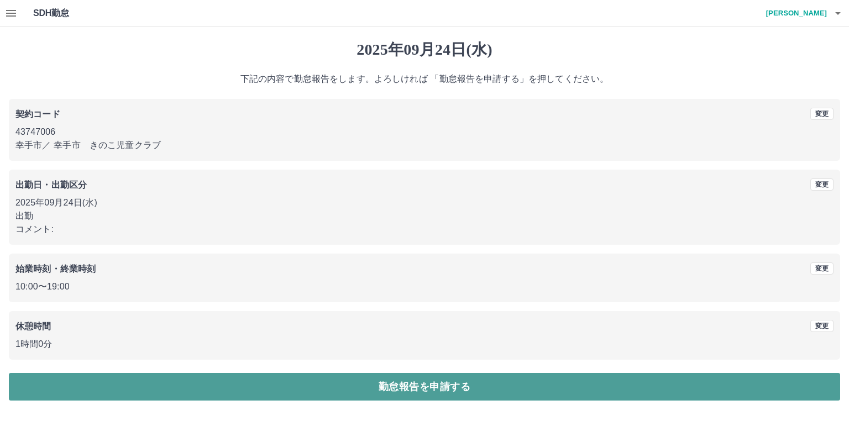
click at [228, 392] on button "勤怠報告を申請する" at bounding box center [425, 387] width 832 height 28
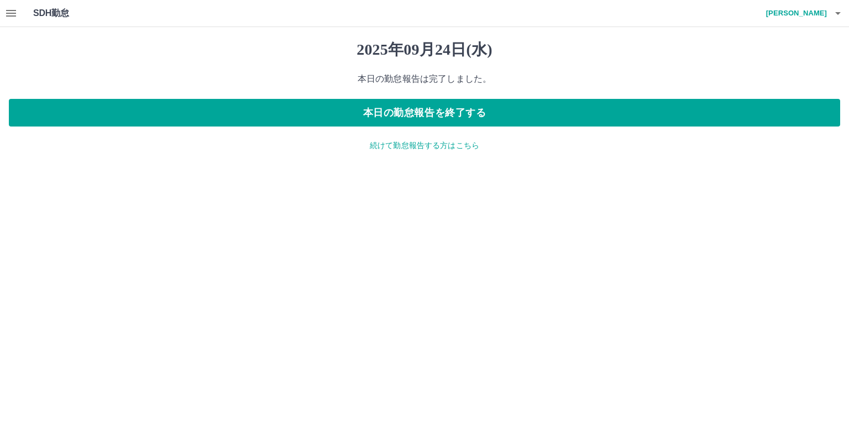
click at [396, 144] on p "続けて勤怠報告する方はこちら" at bounding box center [425, 146] width 832 height 12
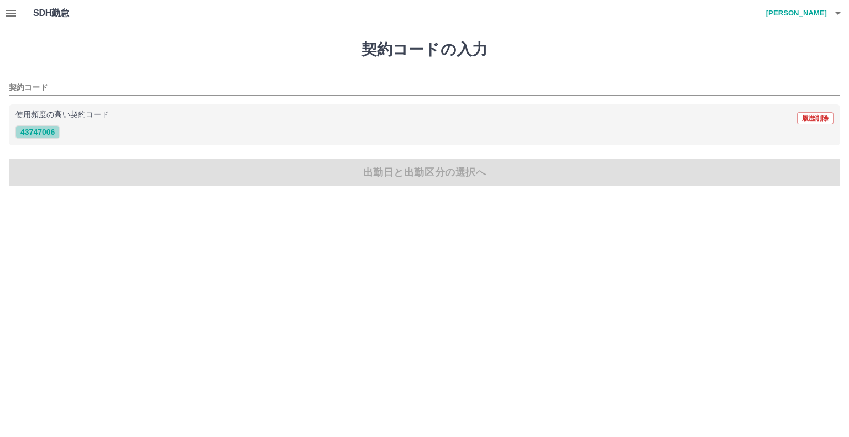
click at [42, 132] on button "43747006" at bounding box center [37, 132] width 44 height 13
type input "********"
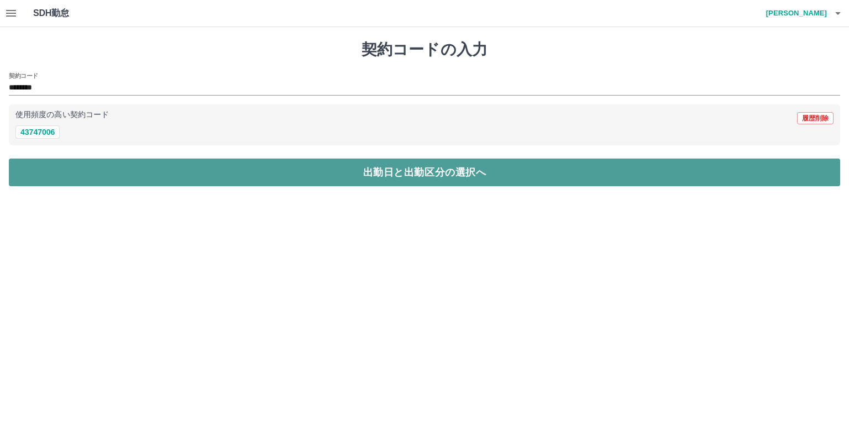
click at [171, 181] on button "出勤日と出勤区分の選択へ" at bounding box center [425, 173] width 832 height 28
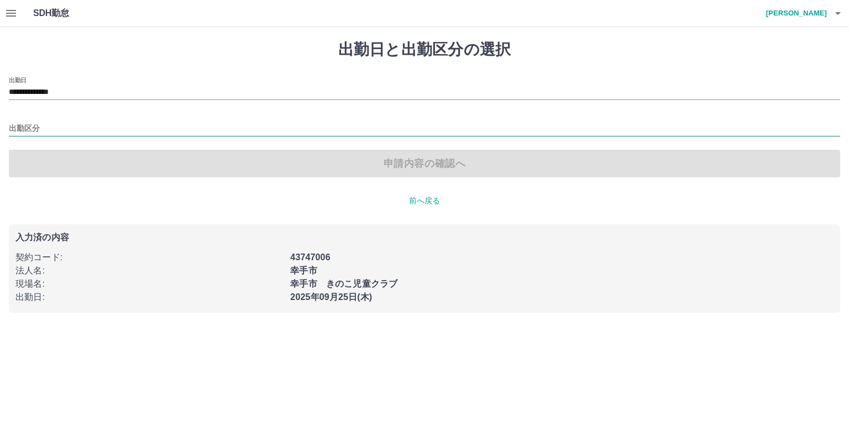
click at [35, 127] on input "出勤区分" at bounding box center [425, 129] width 832 height 14
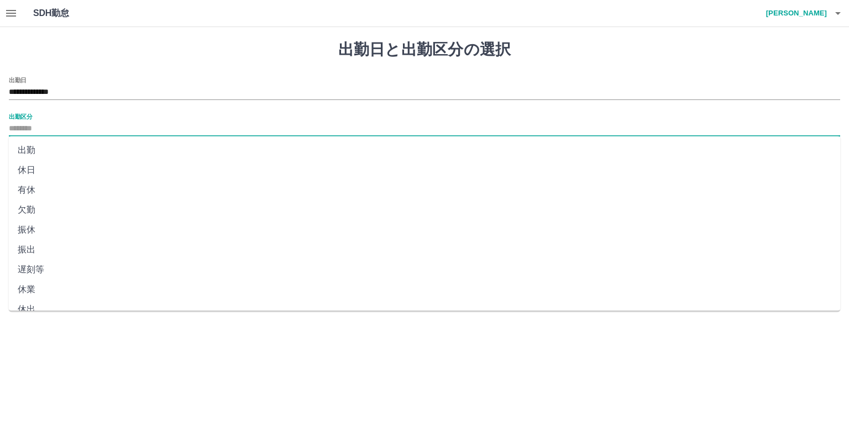
click at [35, 154] on li "出勤" at bounding box center [425, 150] width 832 height 20
type input "**"
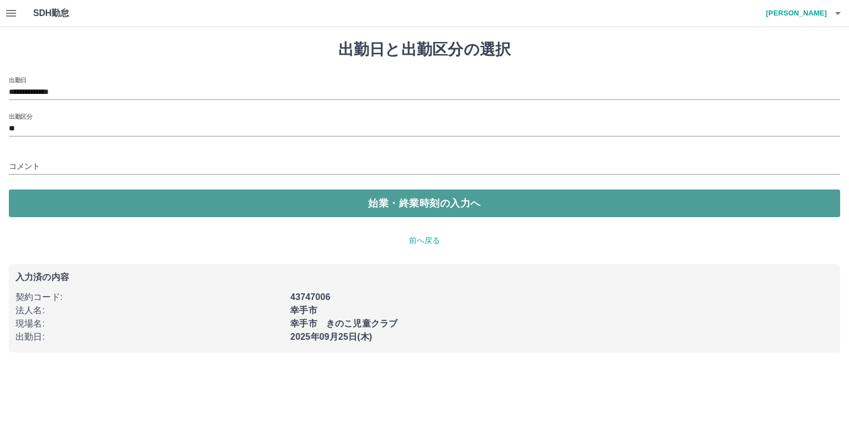
click at [147, 206] on button "始業・終業時刻の入力へ" at bounding box center [425, 204] width 832 height 28
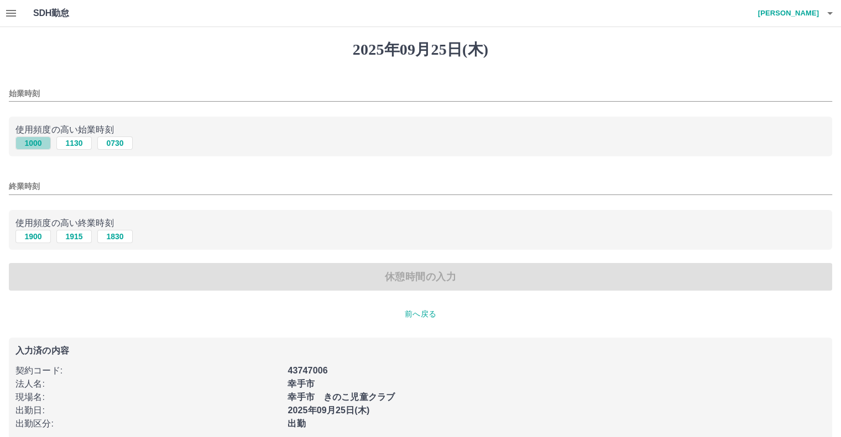
click at [38, 145] on button "1000" at bounding box center [32, 143] width 35 height 13
type input "****"
click at [35, 234] on button "1900" at bounding box center [32, 236] width 35 height 13
type input "****"
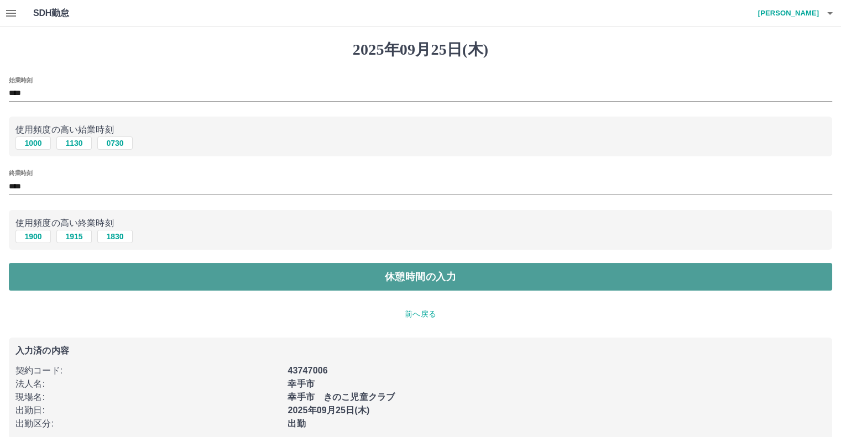
click at [160, 281] on button "休憩時間の入力" at bounding box center [420, 277] width 823 height 28
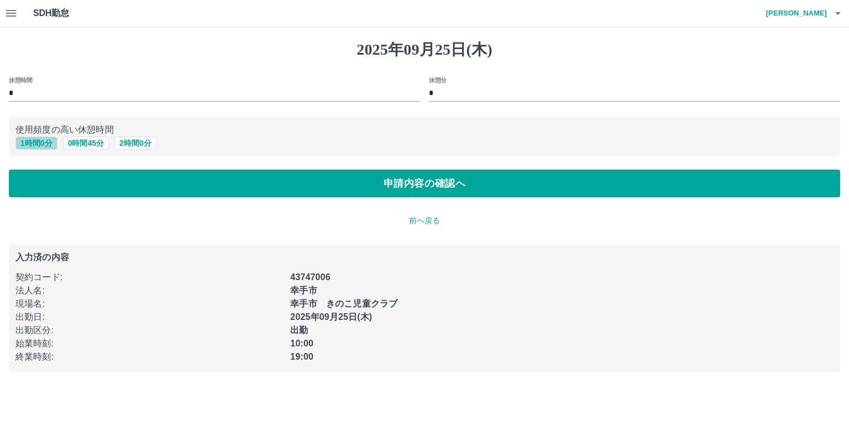
click at [52, 143] on button "1 時間 0 分" at bounding box center [36, 143] width 42 height 13
type input "*"
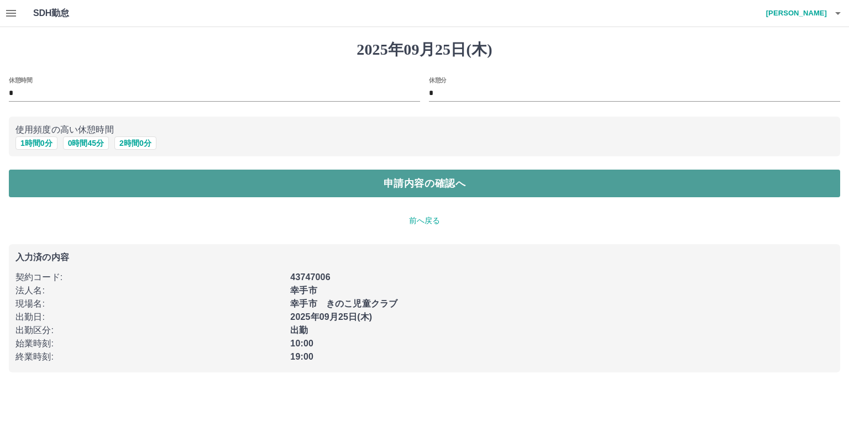
click at [117, 192] on button "申請内容の確認へ" at bounding box center [425, 184] width 832 height 28
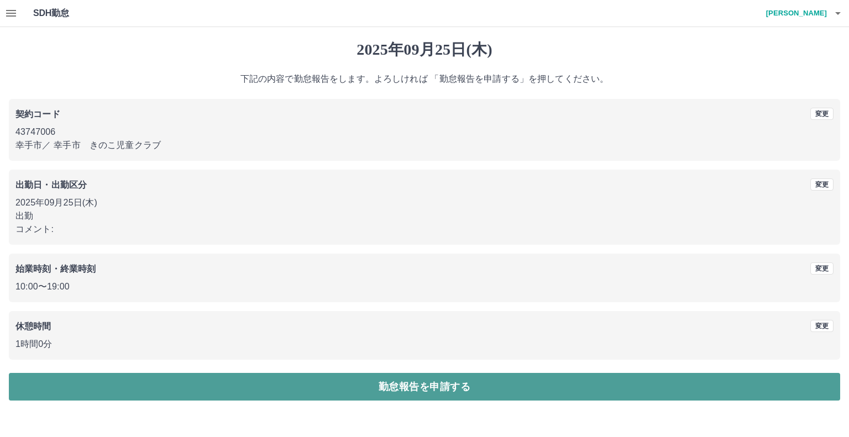
click at [281, 384] on button "勤怠報告を申請する" at bounding box center [425, 387] width 832 height 28
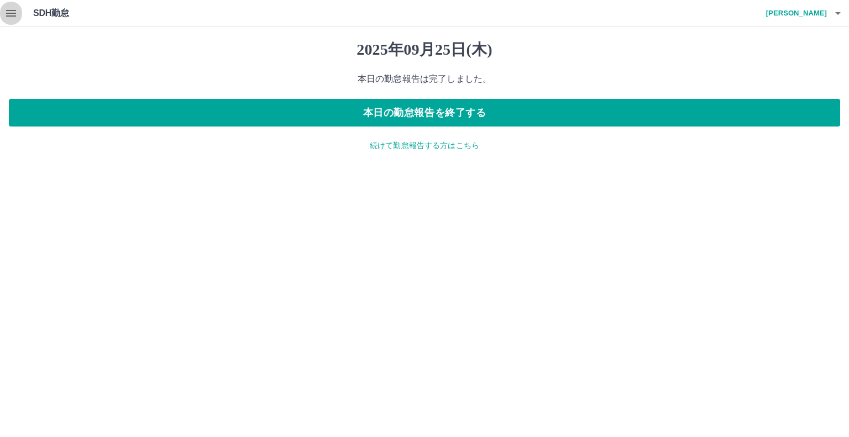
click at [7, 14] on icon "button" at bounding box center [10, 13] width 13 height 13
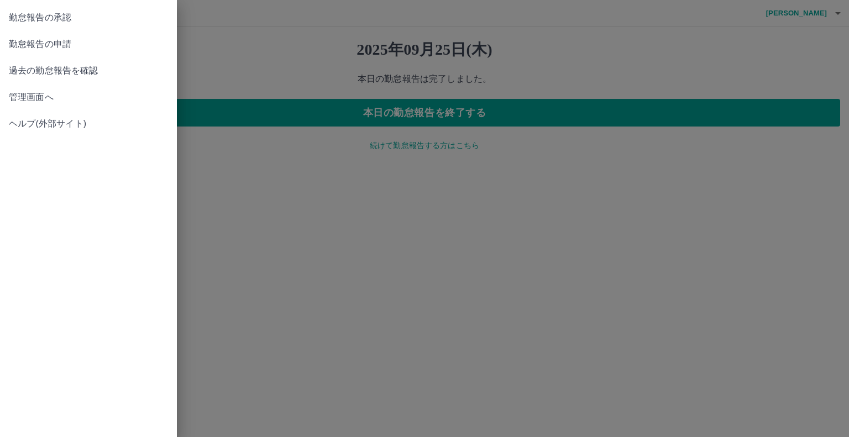
click at [55, 17] on span "勤怠報告の承認" at bounding box center [88, 17] width 159 height 13
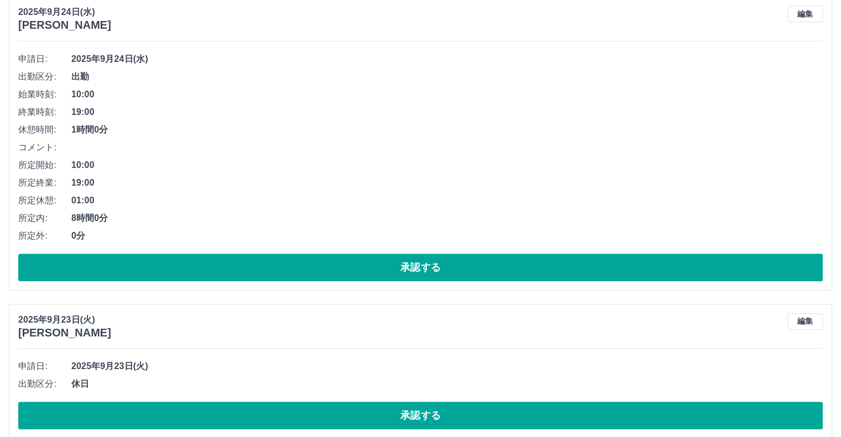
scroll to position [752, 0]
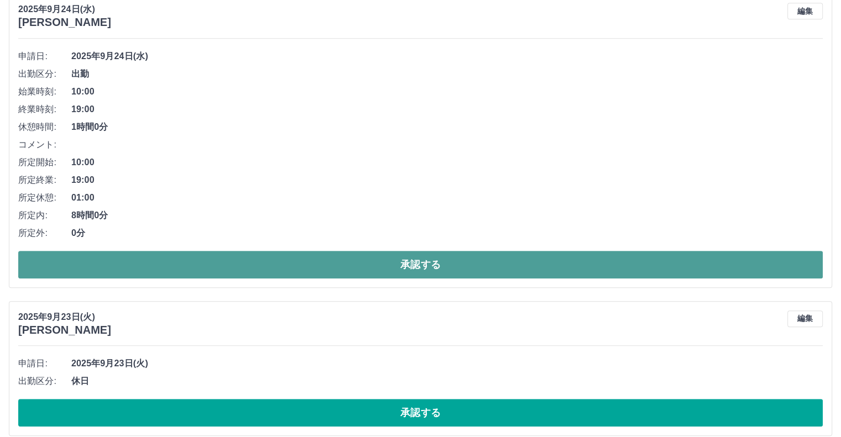
click at [426, 257] on button "承認する" at bounding box center [420, 265] width 805 height 28
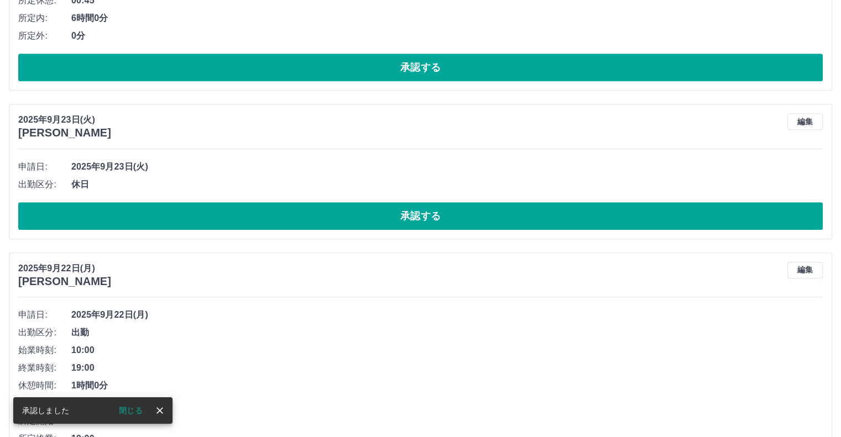
scroll to position [644, 0]
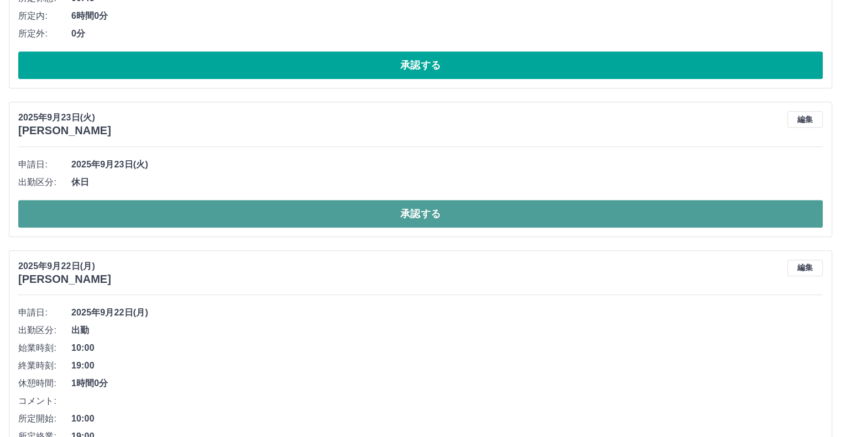
click at [418, 210] on button "承認する" at bounding box center [420, 214] width 805 height 28
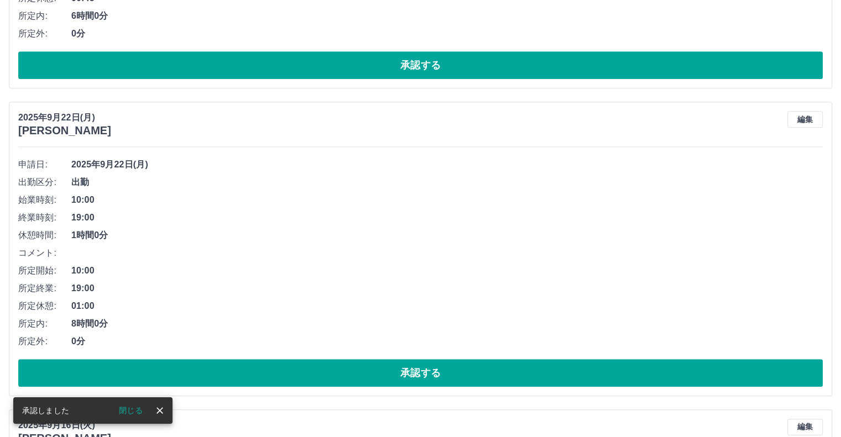
scroll to position [666, 0]
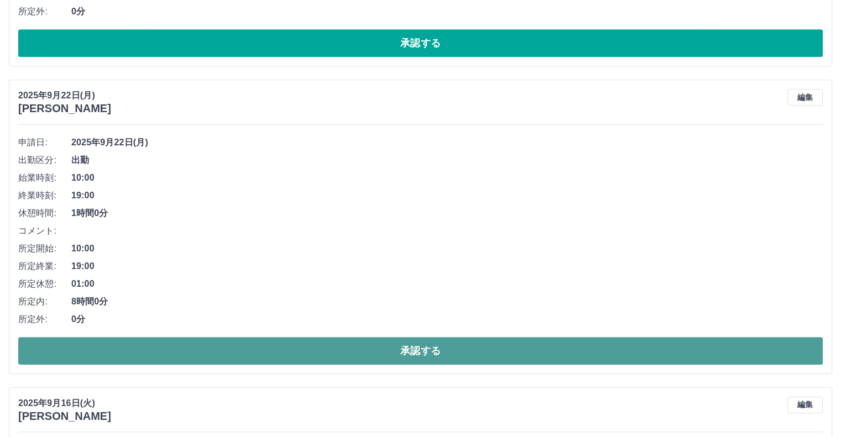
click at [464, 347] on button "承認する" at bounding box center [420, 351] width 805 height 28
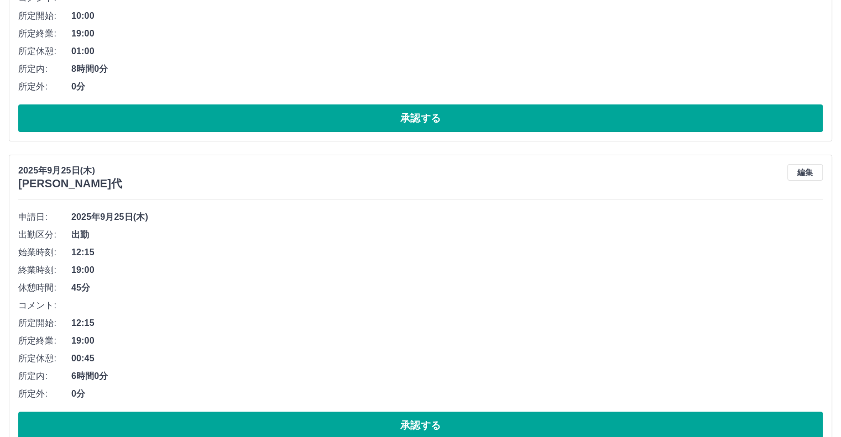
scroll to position [0, 0]
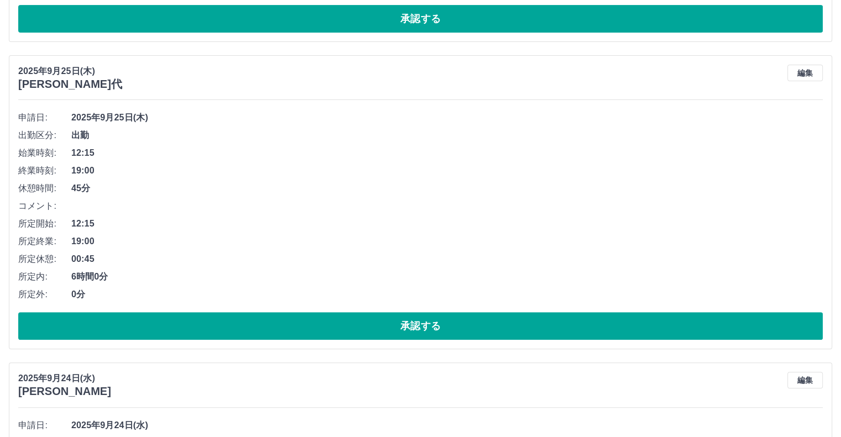
scroll to position [765, 0]
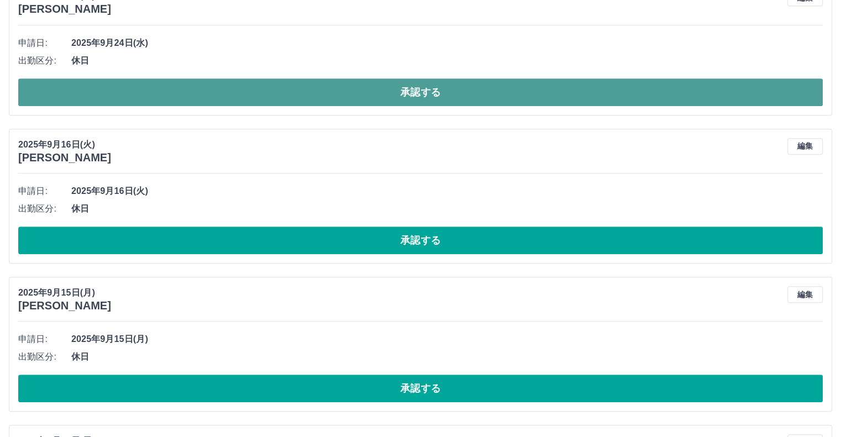
click at [442, 88] on button "承認する" at bounding box center [420, 93] width 805 height 28
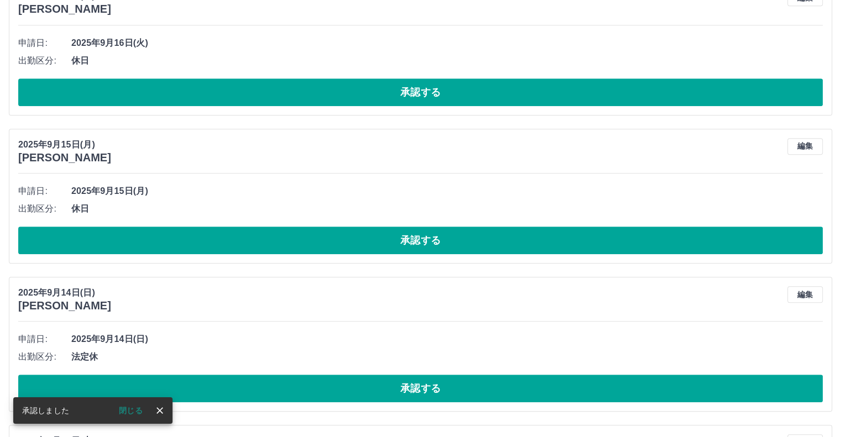
scroll to position [618, 0]
